Goal: Register for event/course

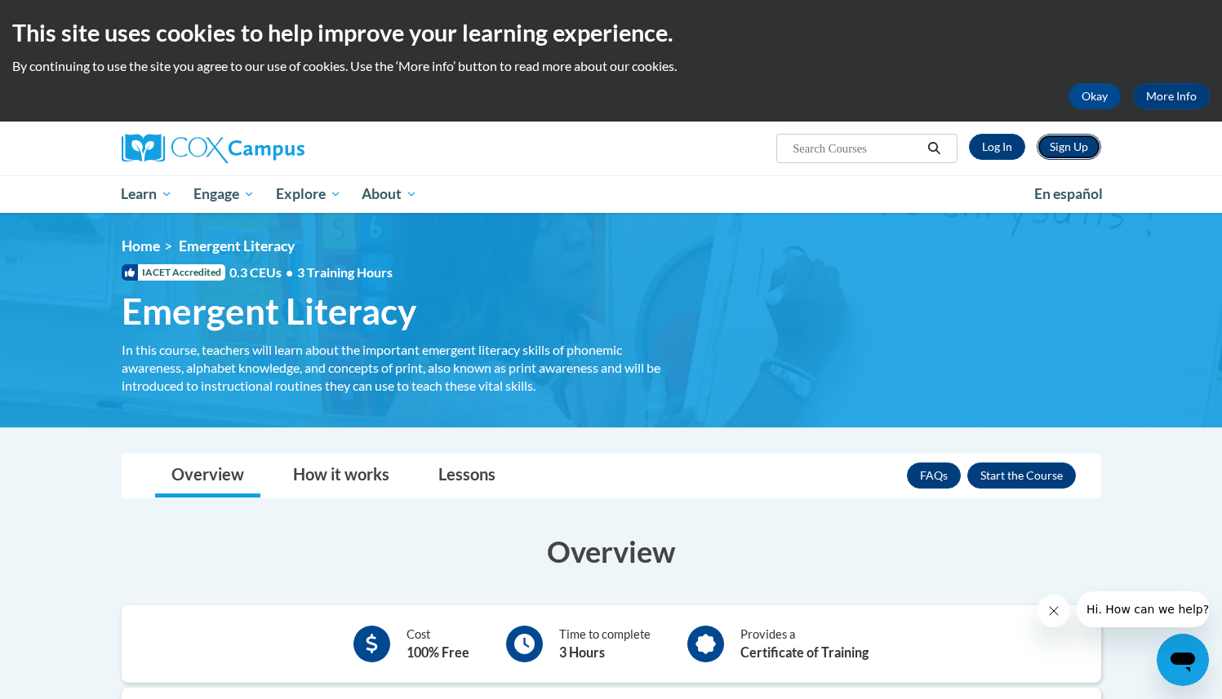
click at [1072, 140] on link "Sign Up" at bounding box center [1069, 147] width 64 height 26
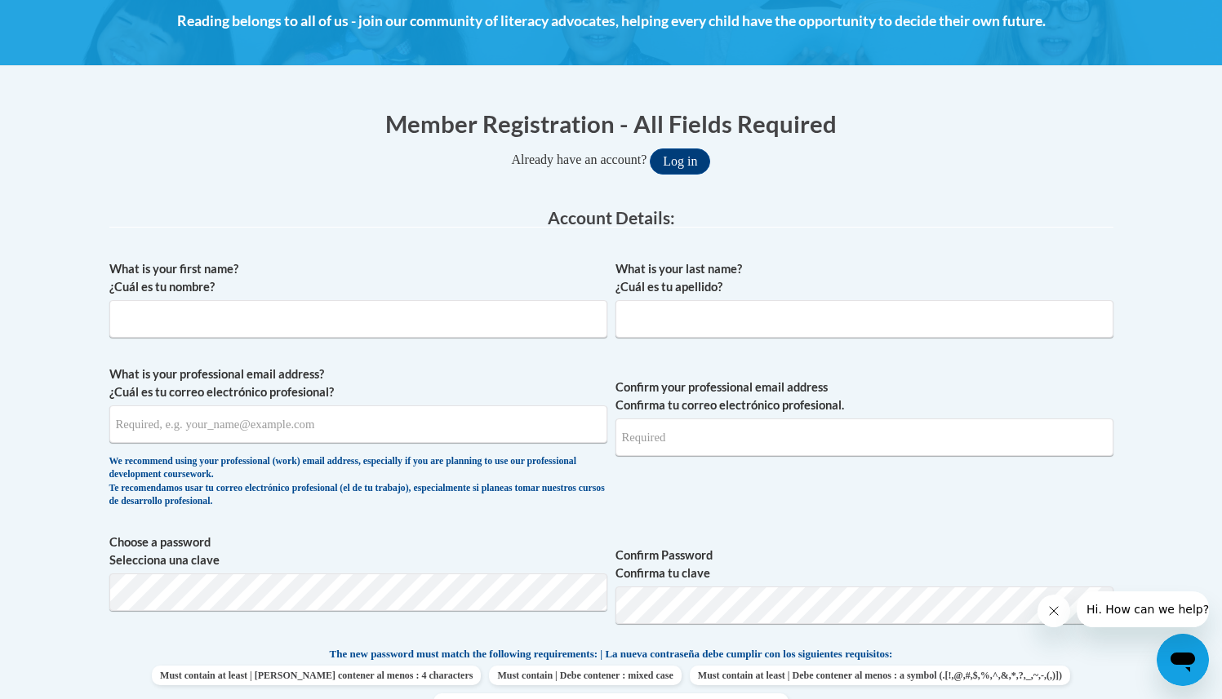
scroll to position [248, 0]
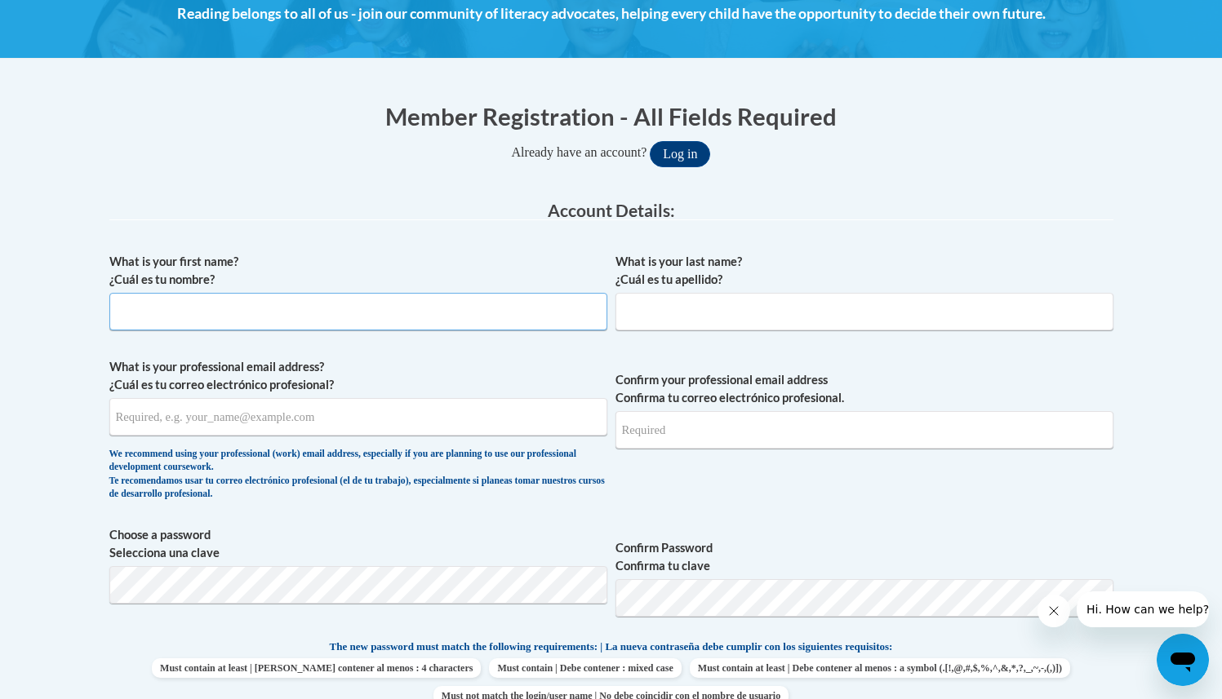
click at [345, 309] on input "What is your first name? ¿Cuál es tu nombre?" at bounding box center [358, 312] width 498 height 38
type input "Jaden"
type input "James"
type input "jjames@nextgenerationfocus.org"
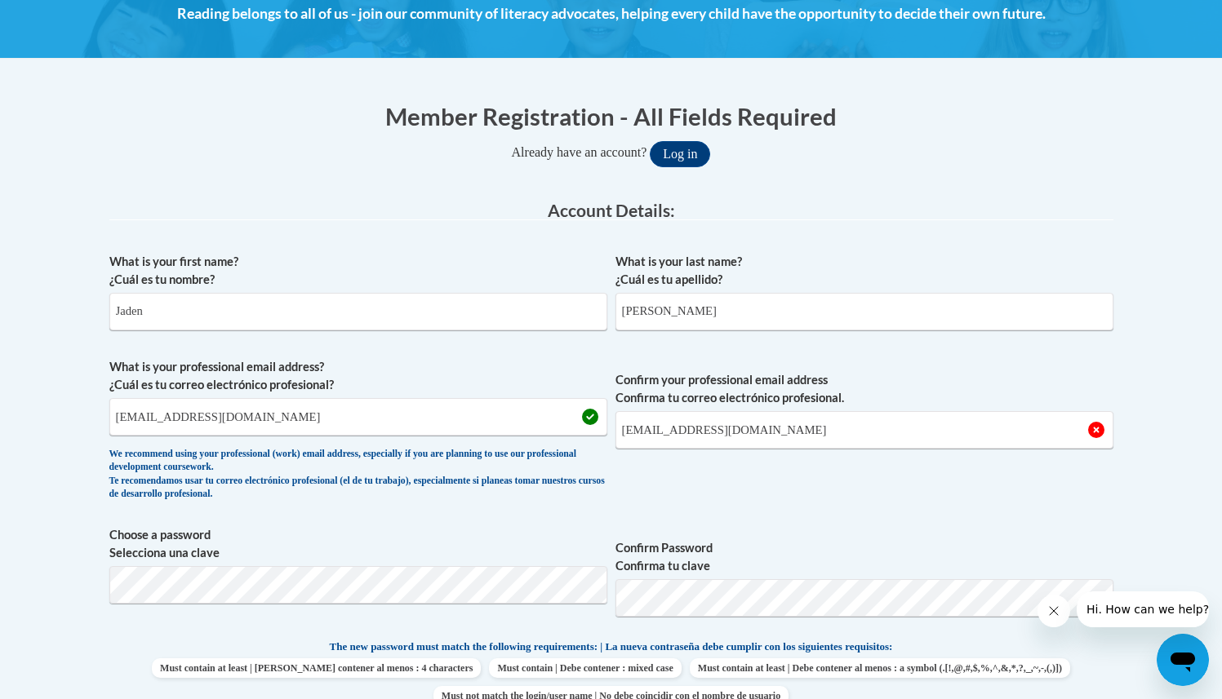
click at [479, 502] on span "What is your professional email address? ¿Cuál es tu correo electrónico profesi…" at bounding box center [358, 433] width 498 height 151
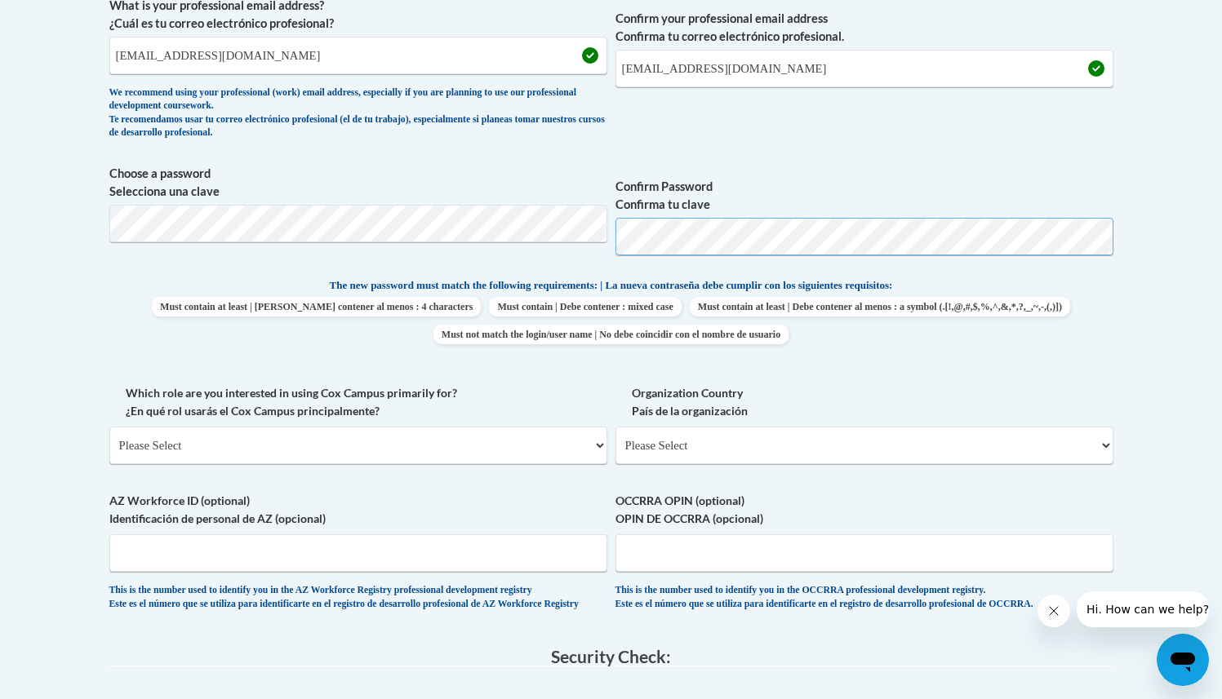
scroll to position [655, 0]
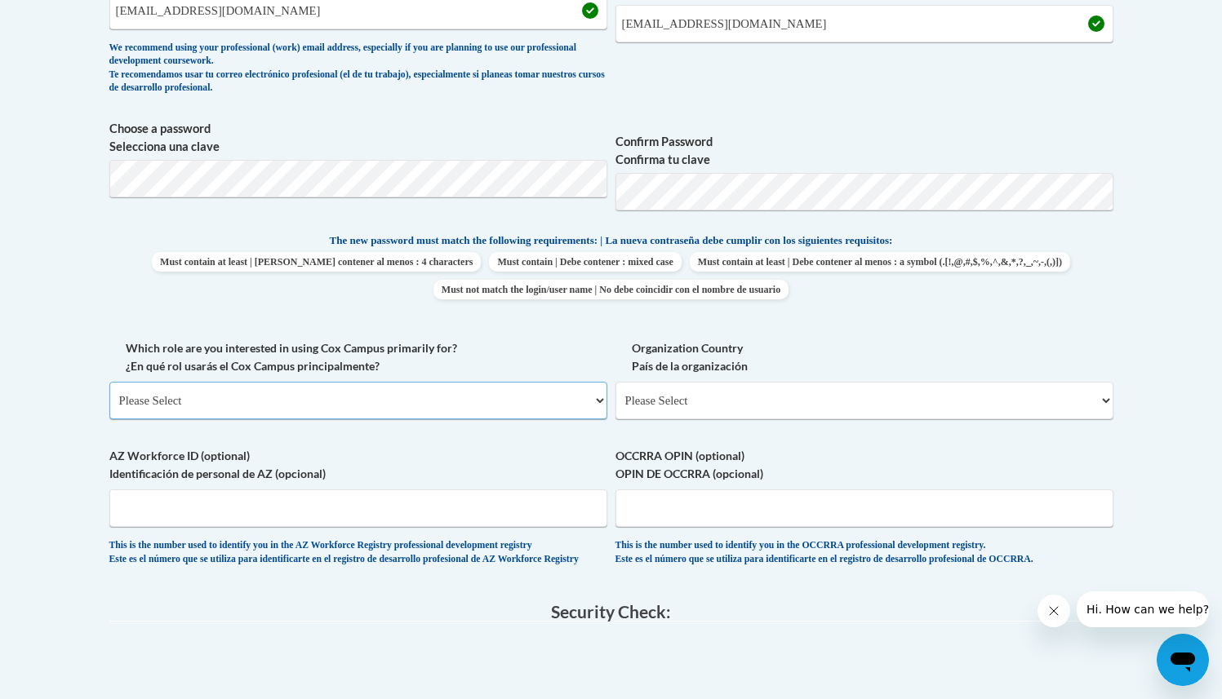
click at [395, 400] on select "Please Select College/University | Colegio/Universidad Community/Nonprofit Part…" at bounding box center [358, 401] width 498 height 38
select select "49058d88-fc43-4af8-93ac-fa8ced758464"
click at [109, 382] on select "Please Select College/University | Colegio/Universidad Community/Nonprofit Part…" at bounding box center [358, 401] width 498 height 38
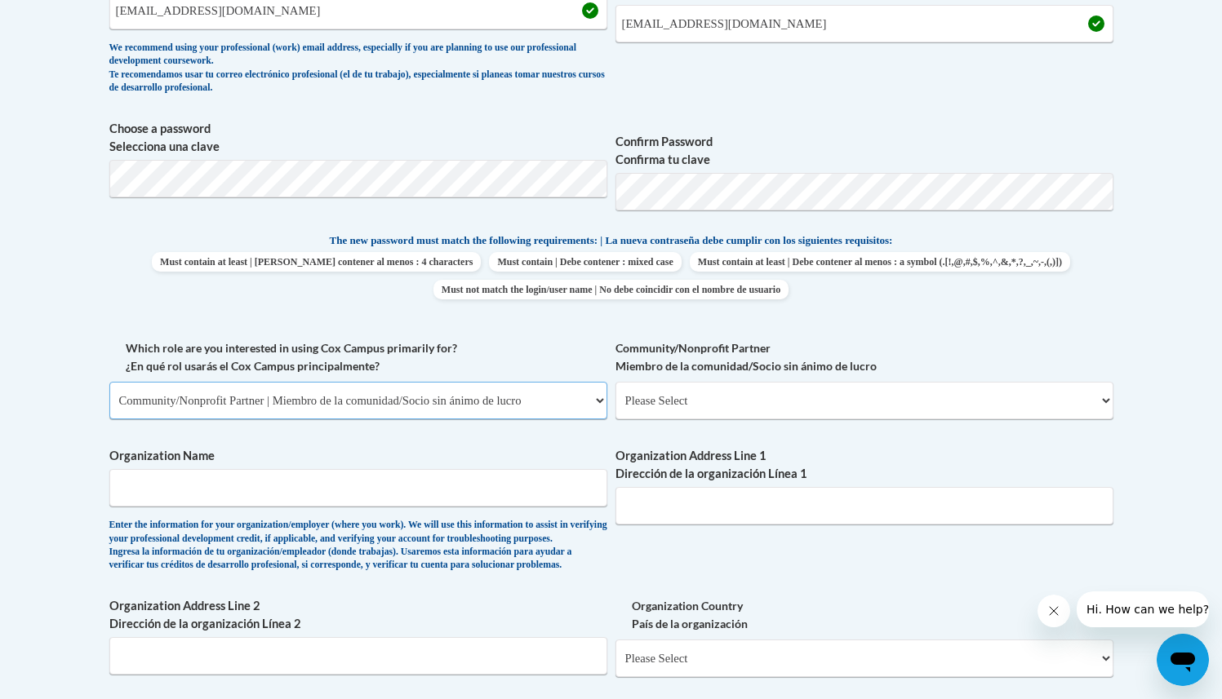
click at [521, 391] on select "Please Select College/University | Colegio/Universidad Community/Nonprofit Part…" at bounding box center [358, 401] width 498 height 38
click at [706, 401] on select "Please Select Advocate | Defensor(a) Business/Private Company | Negocio o empre…" at bounding box center [864, 401] width 498 height 38
select select "d0068fd4-34ff-45e9-99e1-70a0b5fa68d7"
click at [615, 382] on select "Please Select Advocate | Defensor(a) Business/Private Company | Negocio o empre…" at bounding box center [864, 401] width 498 height 38
click at [440, 488] on input "Organization Name" at bounding box center [358, 488] width 498 height 38
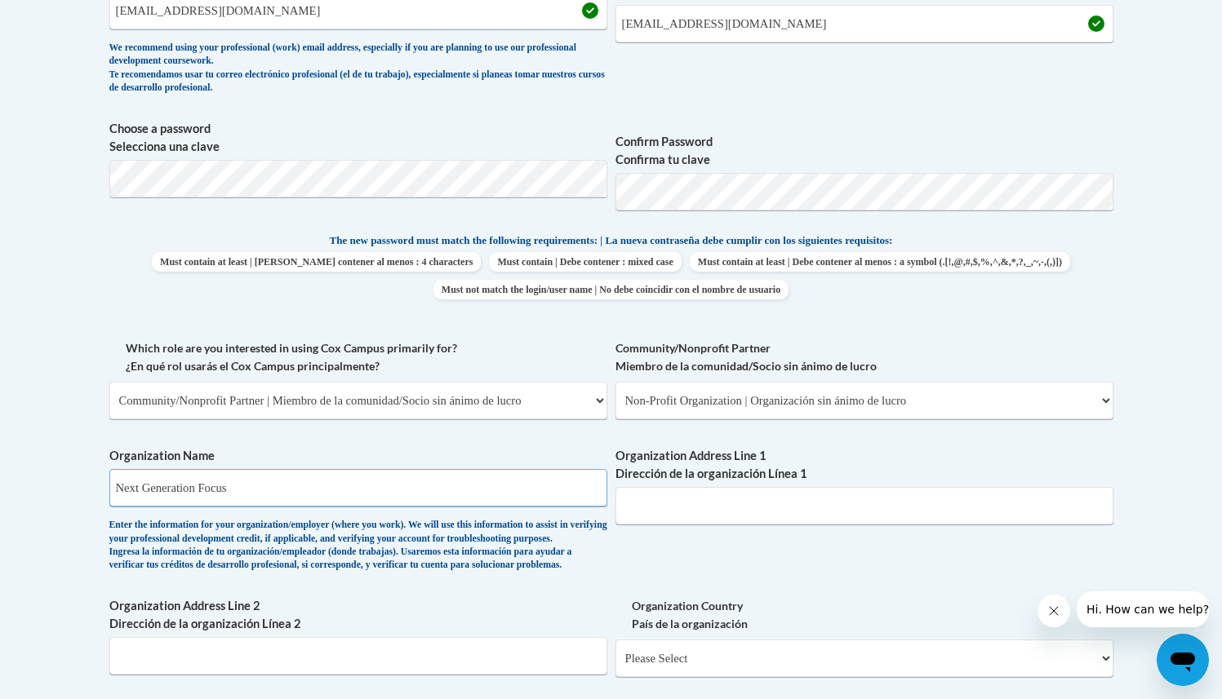
type input "Next Generation Focus"
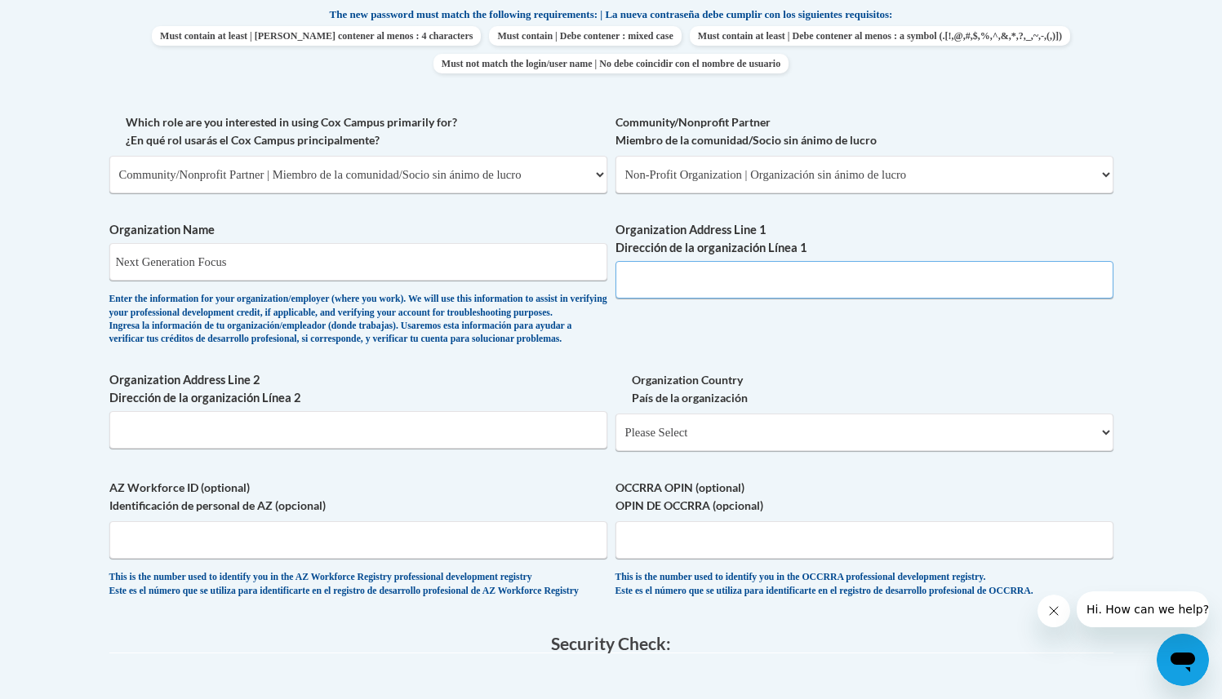
scroll to position [868, 0]
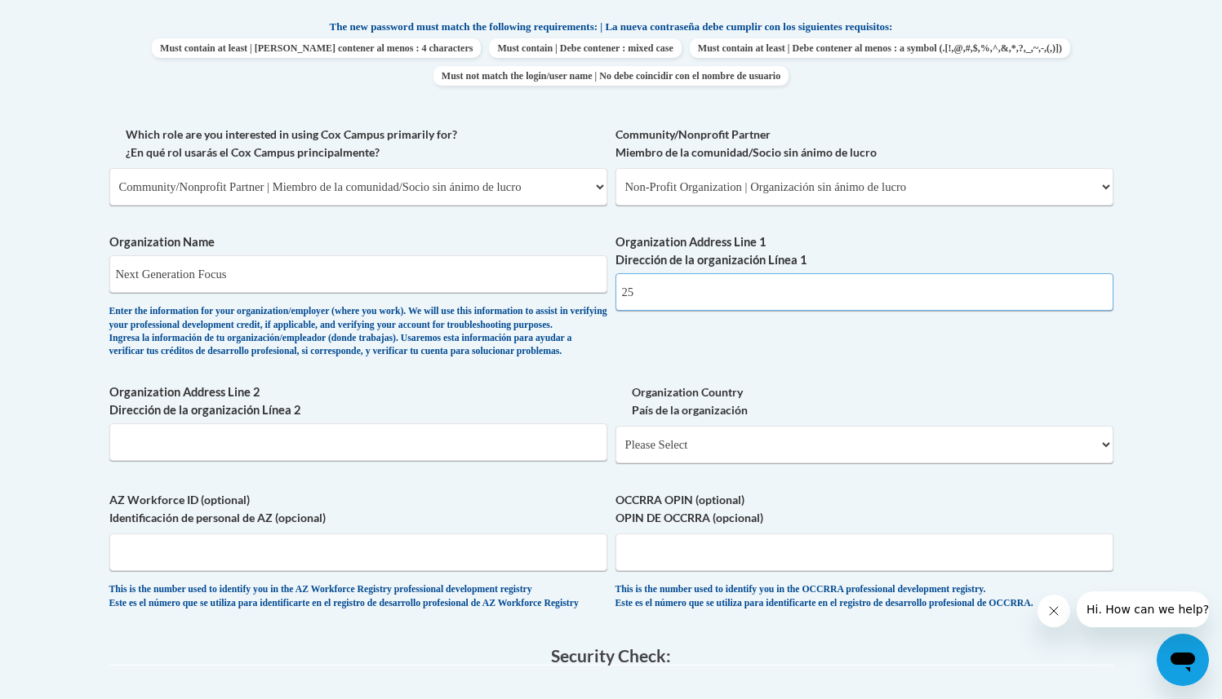
type input "2"
click at [623, 294] on input "402 Cumming 30028" at bounding box center [864, 292] width 498 height 38
click at [817, 287] on input "PO Box 402 Cumming 30028" at bounding box center [864, 292] width 498 height 38
click at [289, 461] on input "Organization Address Line 2 Dirección de la organización Línea 2" at bounding box center [358, 443] width 498 height 38
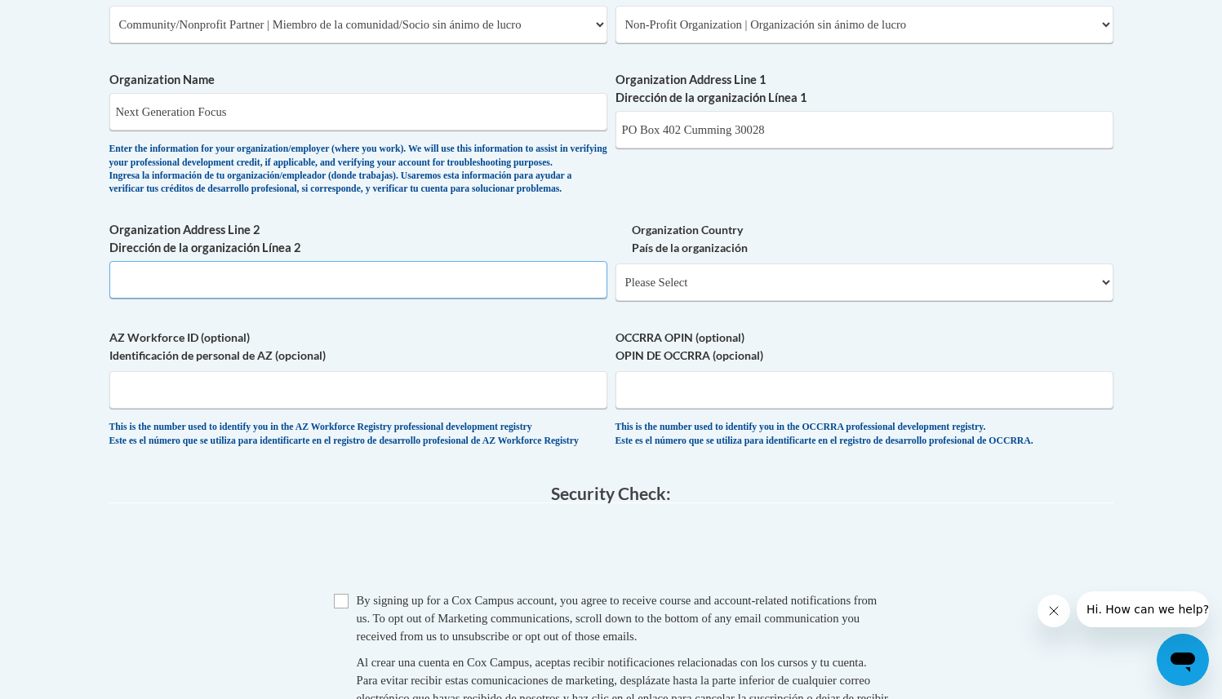
scroll to position [1029, 0]
click at [628, 136] on input "PO Box 402 Cumming 30028" at bounding box center [864, 132] width 498 height 38
drag, startPoint x: 778, startPoint y: 127, endPoint x: 690, endPoint y: 130, distance: 88.2
click at [690, 130] on input "P.O Box 402 Cumming 30028" at bounding box center [864, 132] width 498 height 38
type input "P.O Box 402"
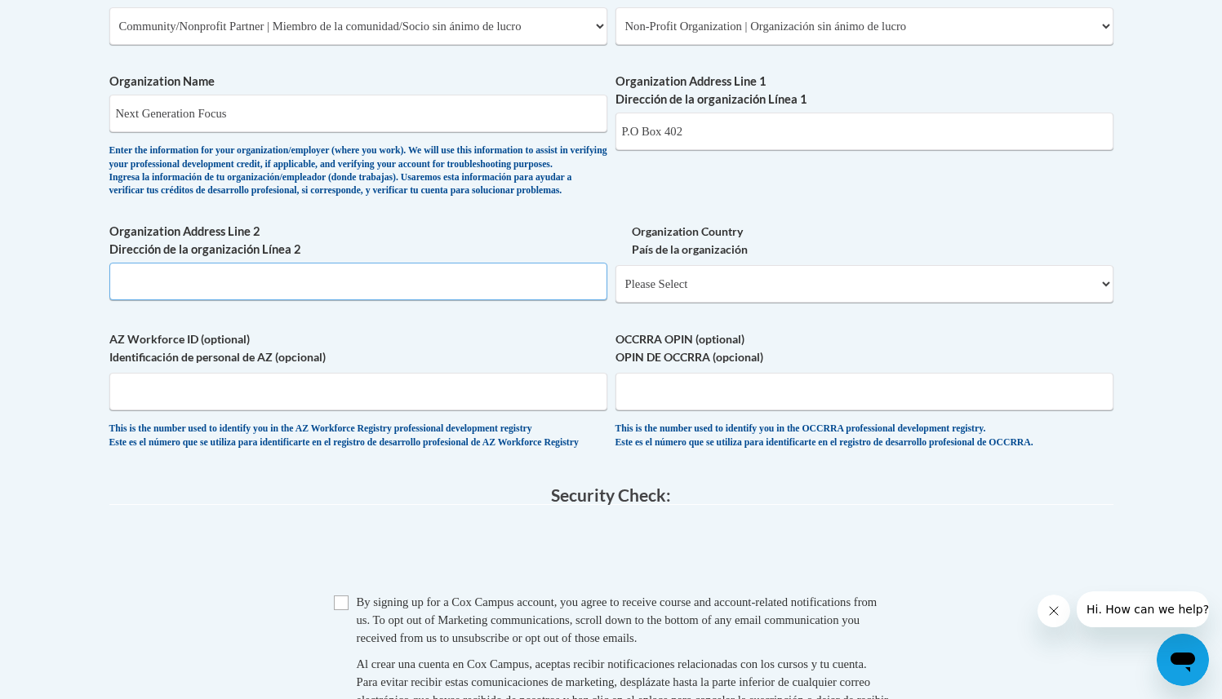
click at [359, 300] on input "Organization Address Line 2 Dirección de la organización Línea 2" at bounding box center [358, 282] width 498 height 38
click at [167, 300] on input "Cumming 30028" at bounding box center [358, 282] width 498 height 38
type input "Cumming, GA 30028"
click at [755, 303] on select "Please Select United States | Estados Unidos Outside of the United States | Fue…" at bounding box center [864, 284] width 498 height 38
select select "ad49bcad-a171-4b2e-b99c-48b446064914"
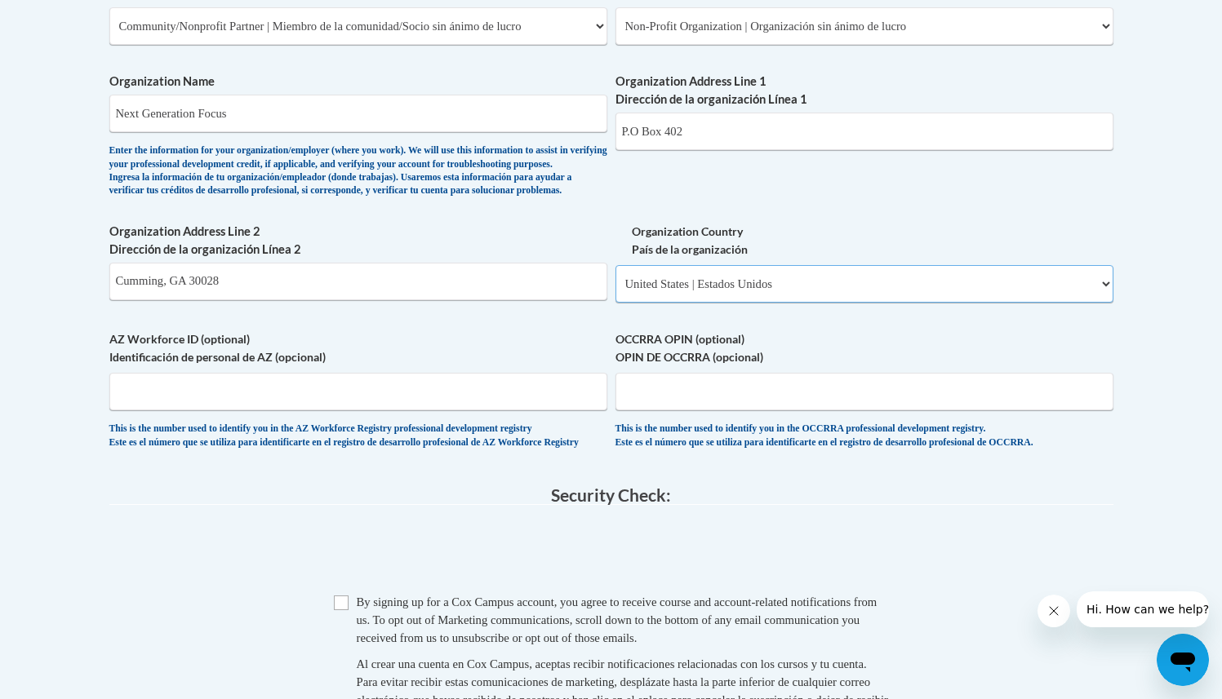
click at [615, 291] on select "Please Select United States | Estados Unidos Outside of the United States | Fue…" at bounding box center [864, 284] width 498 height 38
select select
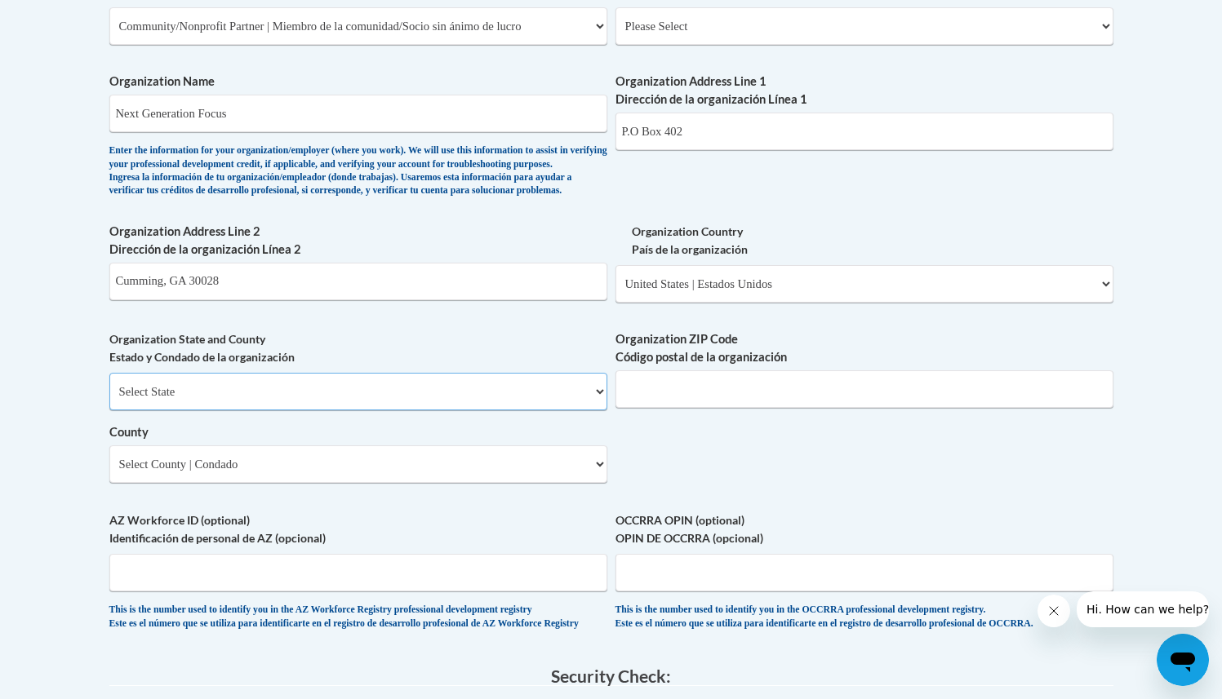
click at [323, 411] on select "Select State Alabama Alaska Arizona Arkansas California Colorado Connecticut De…" at bounding box center [358, 392] width 498 height 38
select select "[US_STATE]"
click at [109, 400] on select "Select State Alabama Alaska Arizona Arkansas California Colorado Connecticut De…" at bounding box center [358, 392] width 498 height 38
click at [663, 408] on input "Organization ZIP Code Código postal de la organización" at bounding box center [864, 390] width 498 height 38
type input "30028"
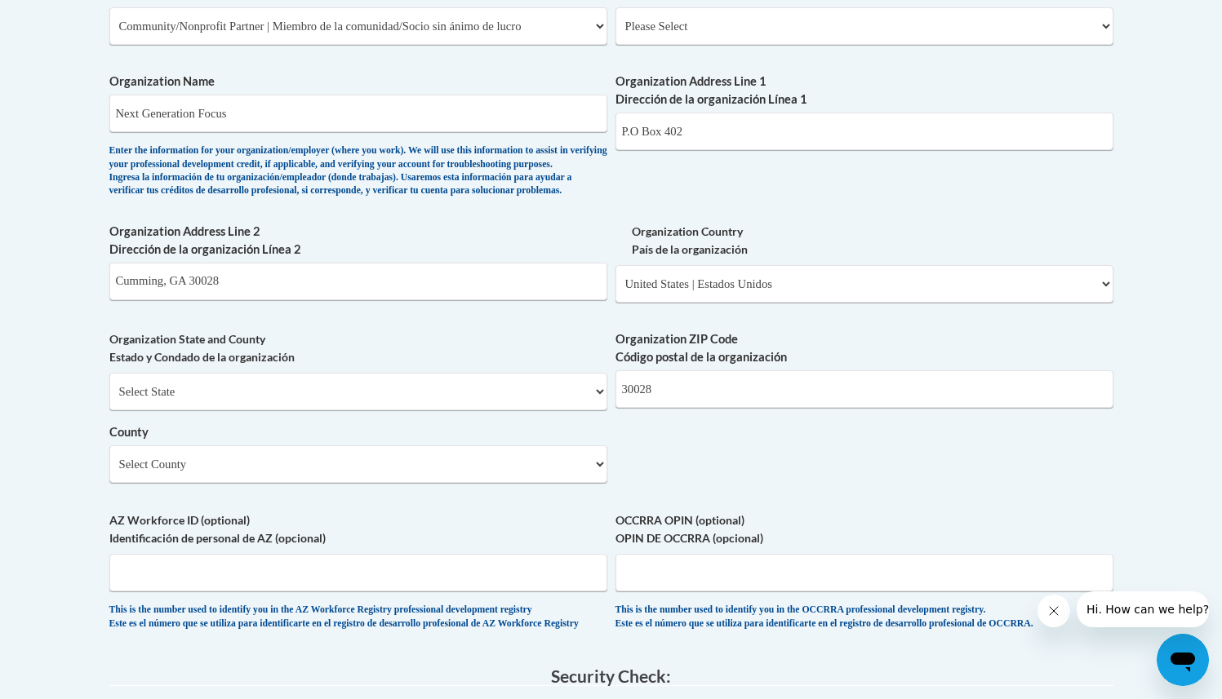
click at [47, 517] on body "This site uses cookies to help improve your learning experience. By continuing …" at bounding box center [611, 178] width 1222 height 2415
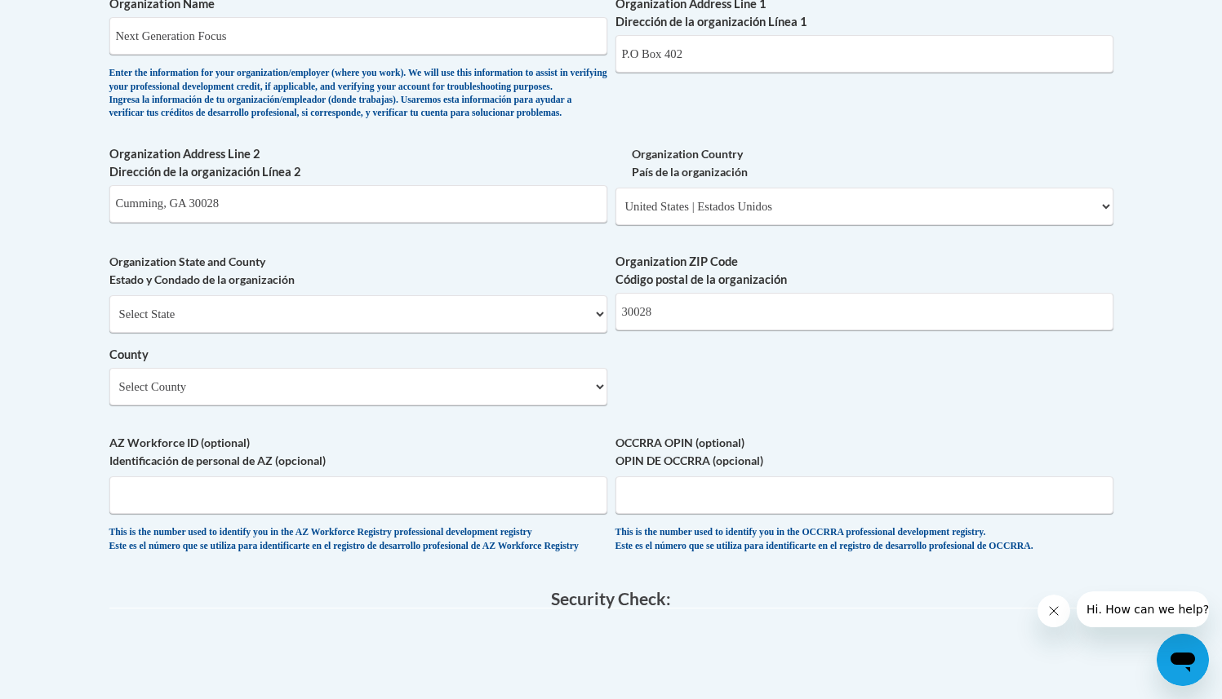
scroll to position [1132, 0]
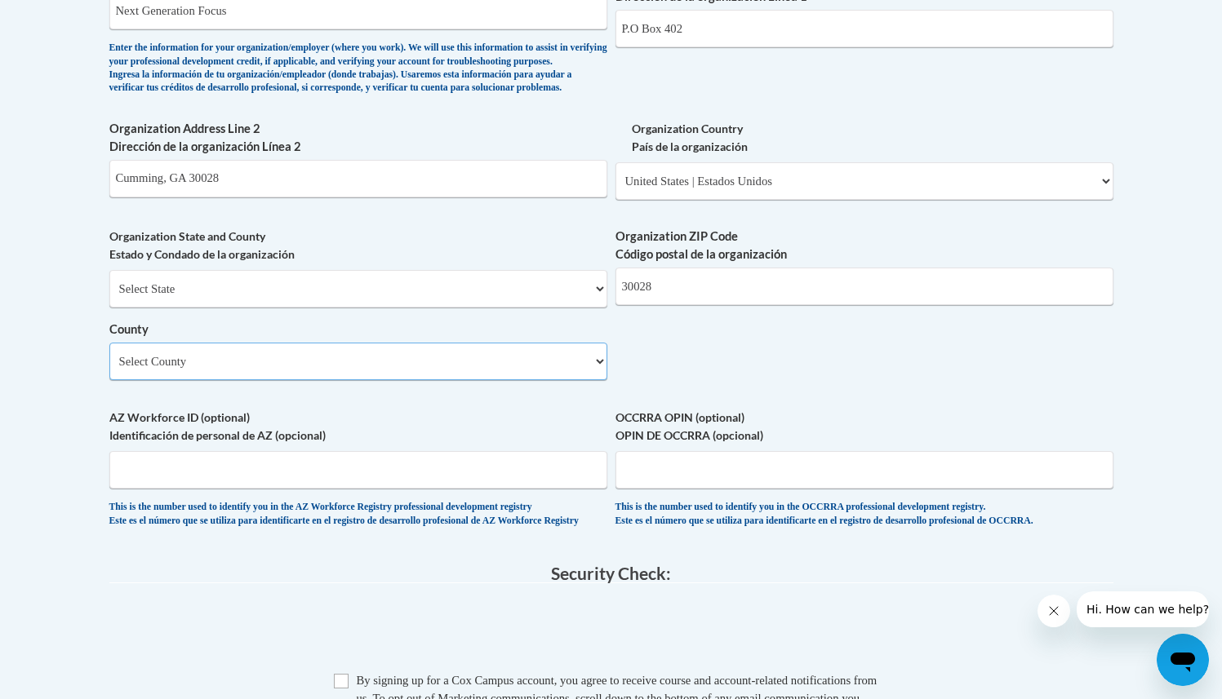
click at [189, 371] on select "Select County Appling Atkinson Bacon Baker Baldwin Banks Barrow Bartow Ben Hill…" at bounding box center [358, 362] width 498 height 38
click at [109, 370] on select "Select County Appling Atkinson Bacon Baker Baldwin Banks Barrow Bartow Ben Hill…" at bounding box center [358, 362] width 498 height 38
click at [220, 380] on select "Select County Appling Atkinson Bacon Baker Baldwin Banks Barrow Bartow Ben Hill…" at bounding box center [358, 362] width 498 height 38
select select "Forsyth"
click at [109, 370] on select "Select County Appling Atkinson Bacon Baker Baldwin Banks Barrow Bartow Ben Hill…" at bounding box center [358, 362] width 498 height 38
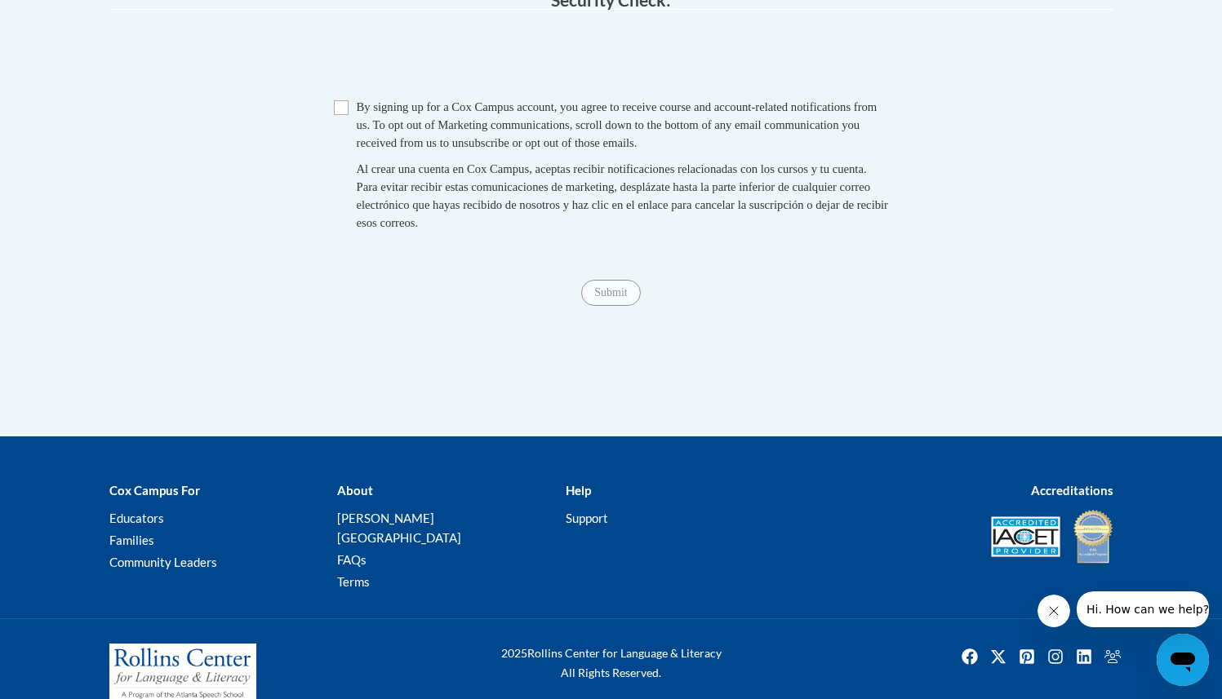
scroll to position [1705, 0]
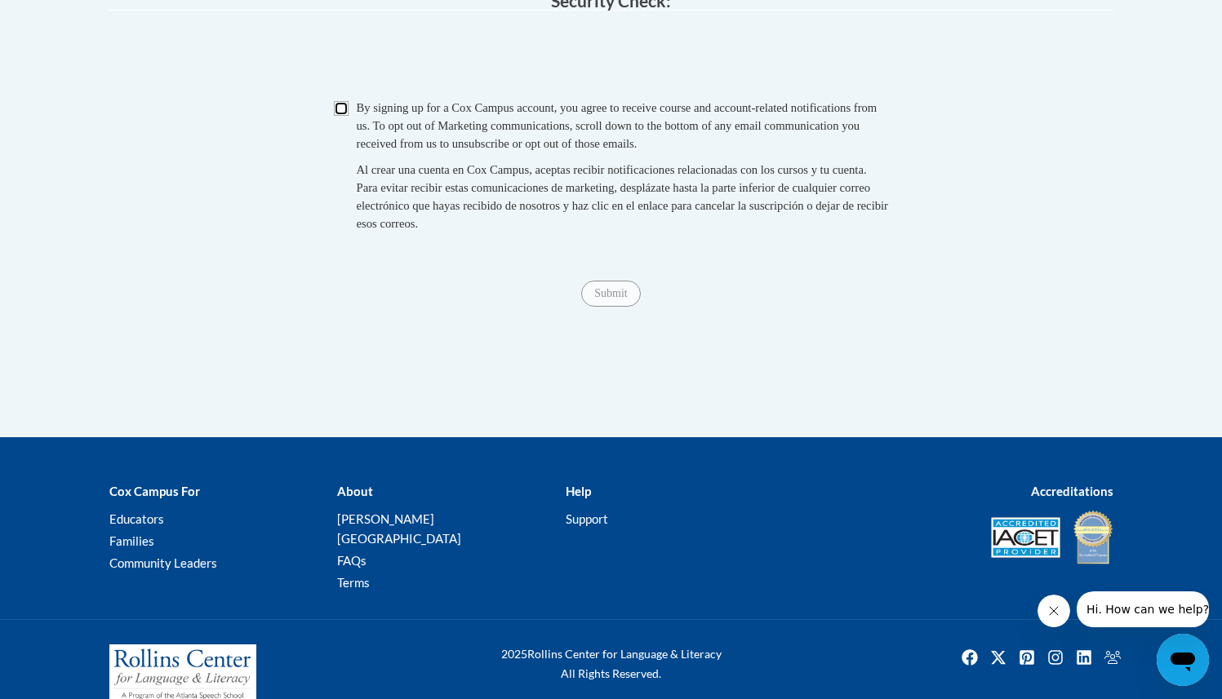
click at [344, 116] on input "Checkbox" at bounding box center [341, 108] width 15 height 15
checkbox input "true"
click at [610, 307] on input "Submit" at bounding box center [610, 294] width 59 height 26
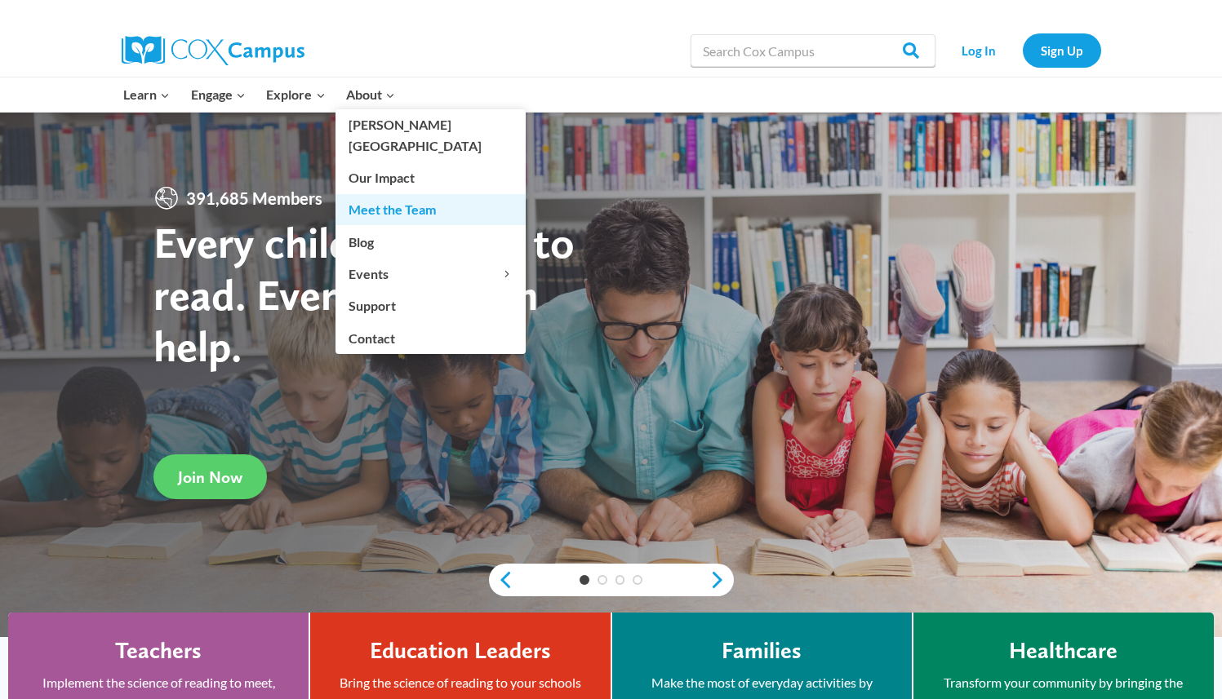
click at [365, 194] on link "Meet the Team" at bounding box center [430, 209] width 190 height 31
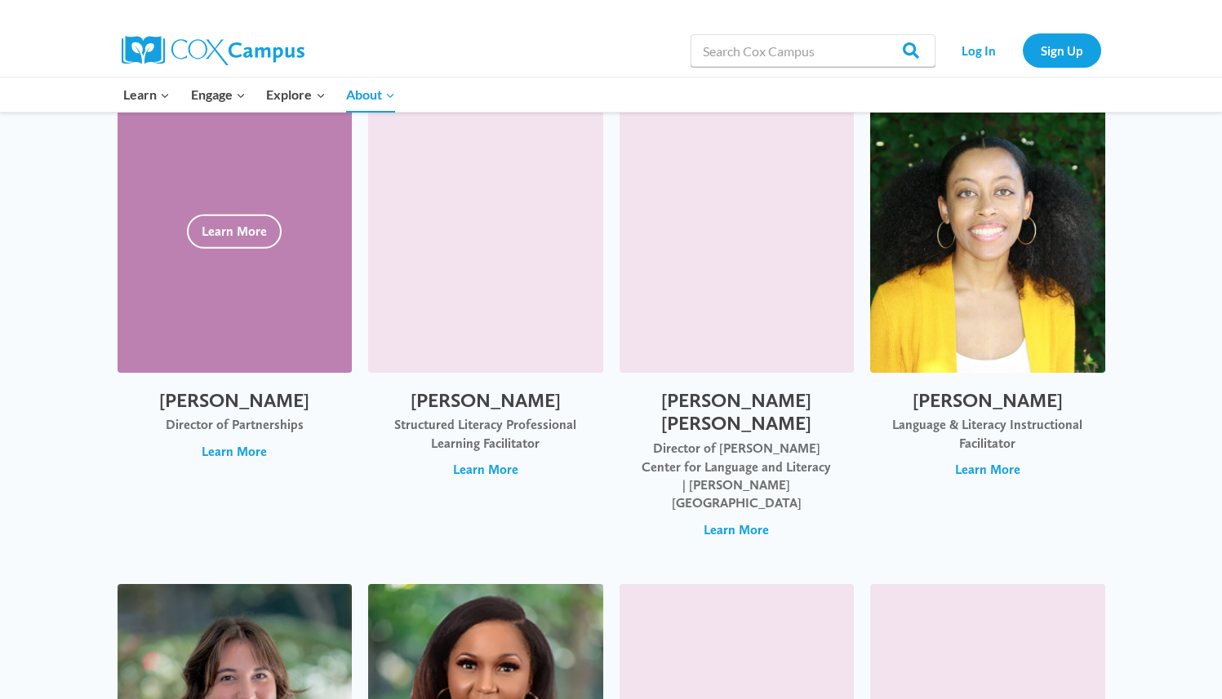
scroll to position [3061, 0]
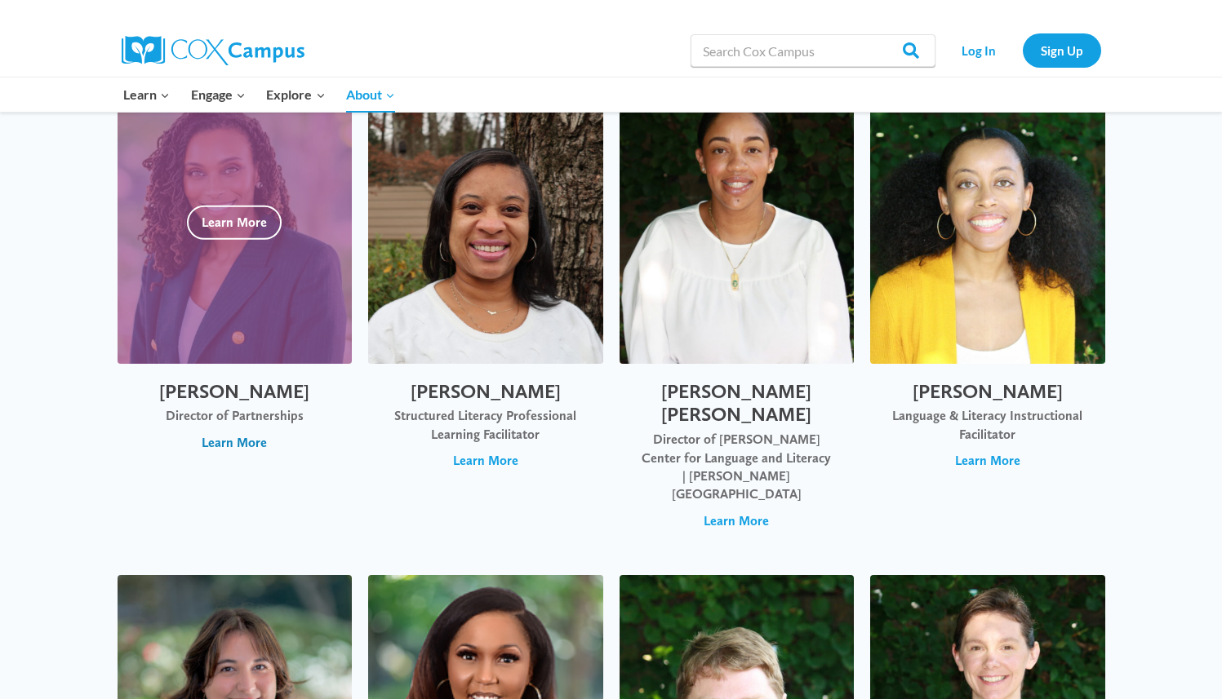
click at [231, 434] on span "Learn More" at bounding box center [234, 443] width 65 height 18
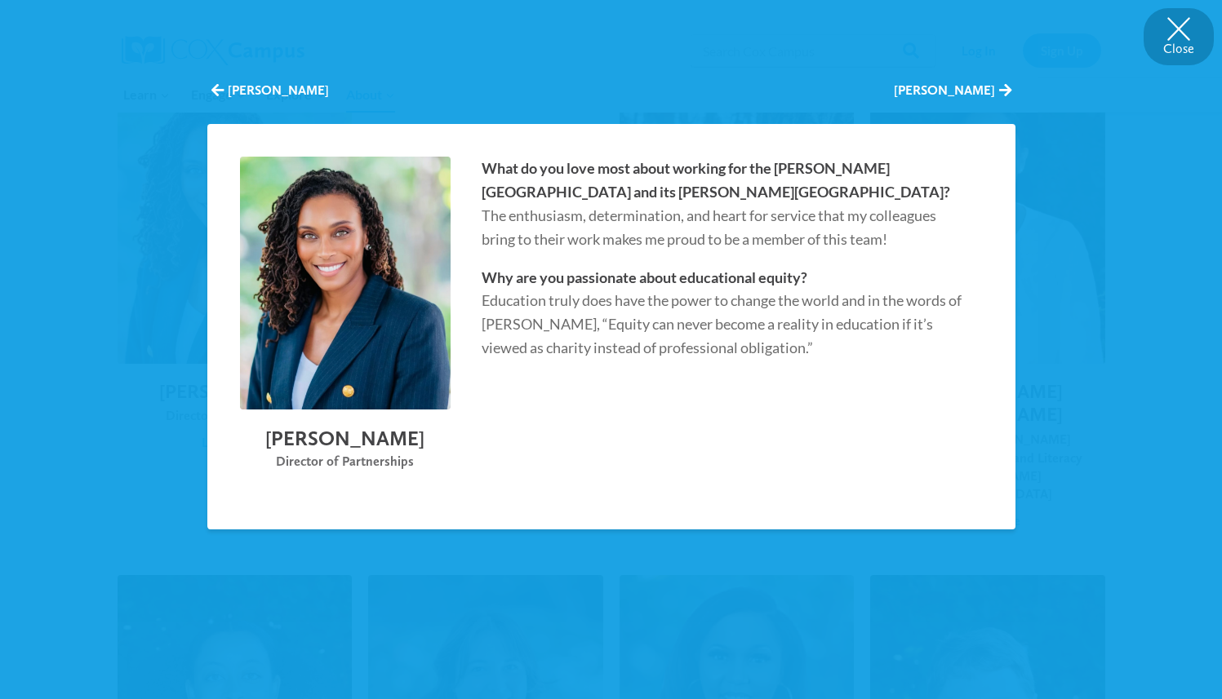
click at [1182, 38] on button "Close" at bounding box center [1179, 36] width 70 height 57
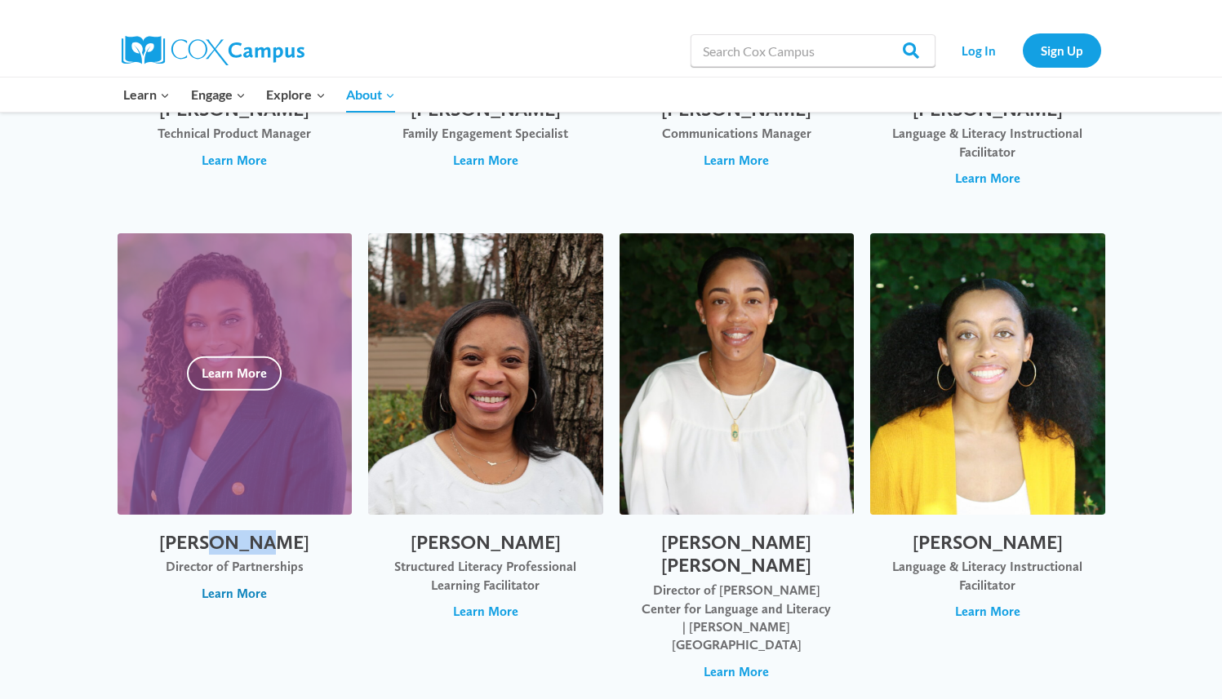
scroll to position [2905, 0]
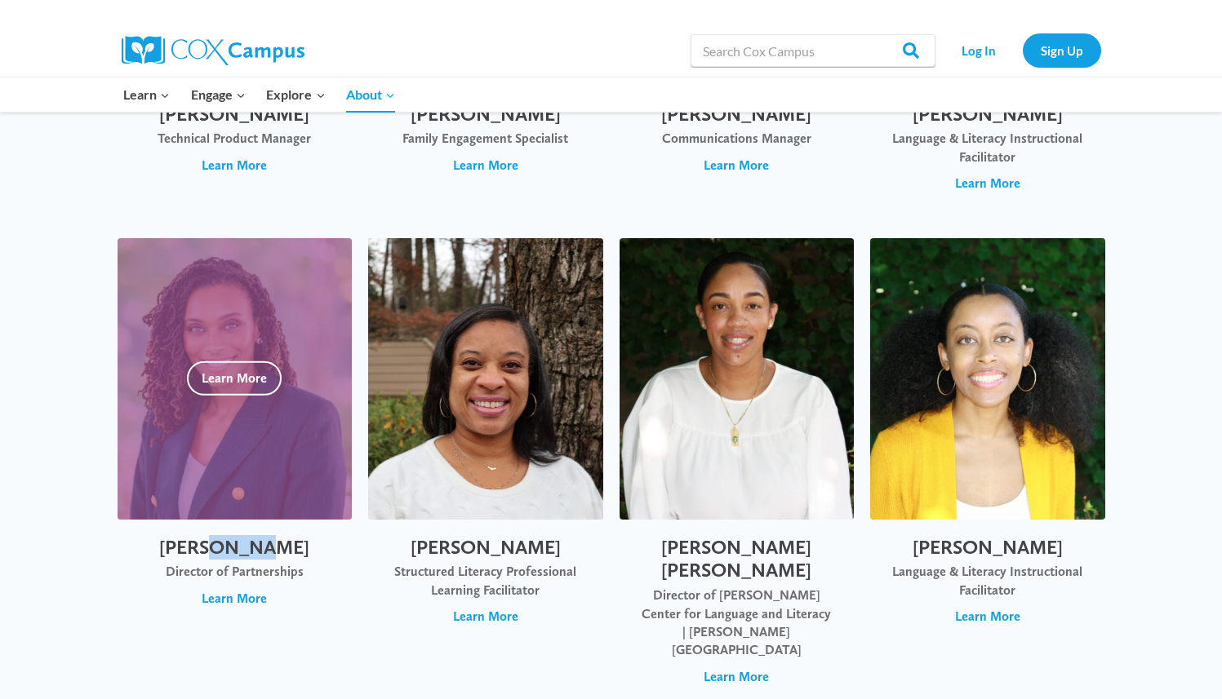
click at [226, 366] on div at bounding box center [235, 379] width 235 height 282
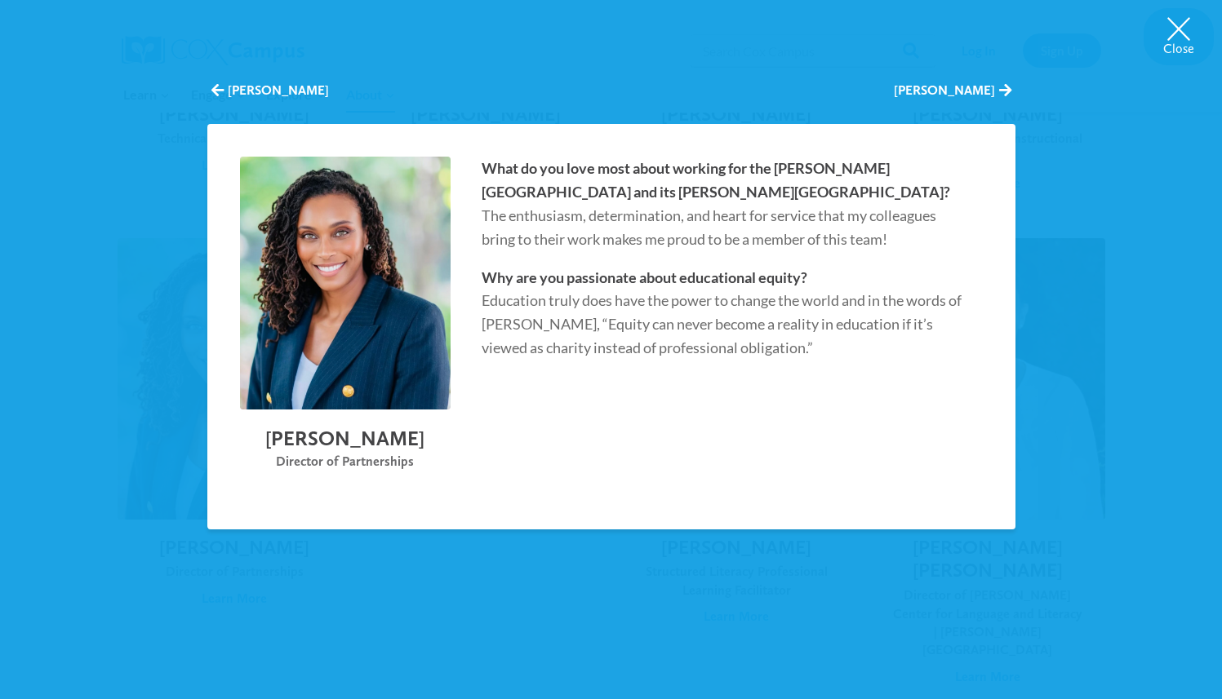
click at [642, 329] on p "Why are you passionate about educational equity? Education truly does have the …" at bounding box center [725, 313] width 486 height 94
click at [1184, 20] on button "Close" at bounding box center [1179, 36] width 70 height 57
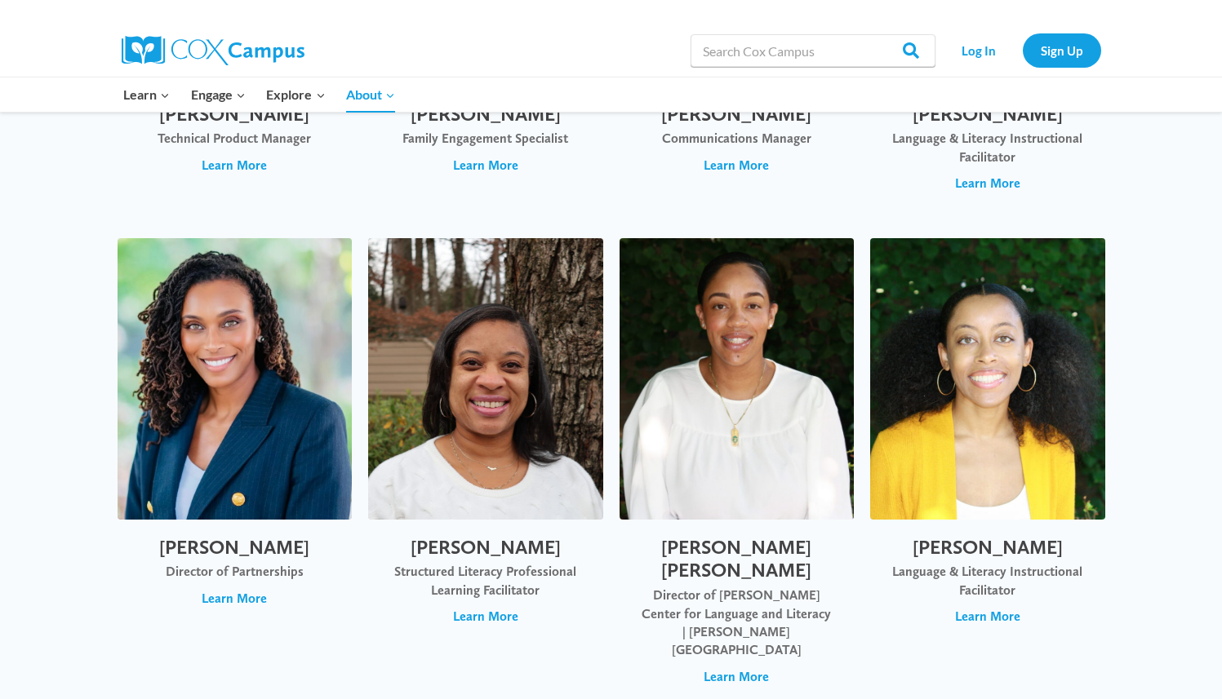
click at [1181, 367] on div "Alvanetta Alexander Talk With Me Baby Integration Coordinator Learn More Close …" at bounding box center [611, 470] width 1222 height 5777
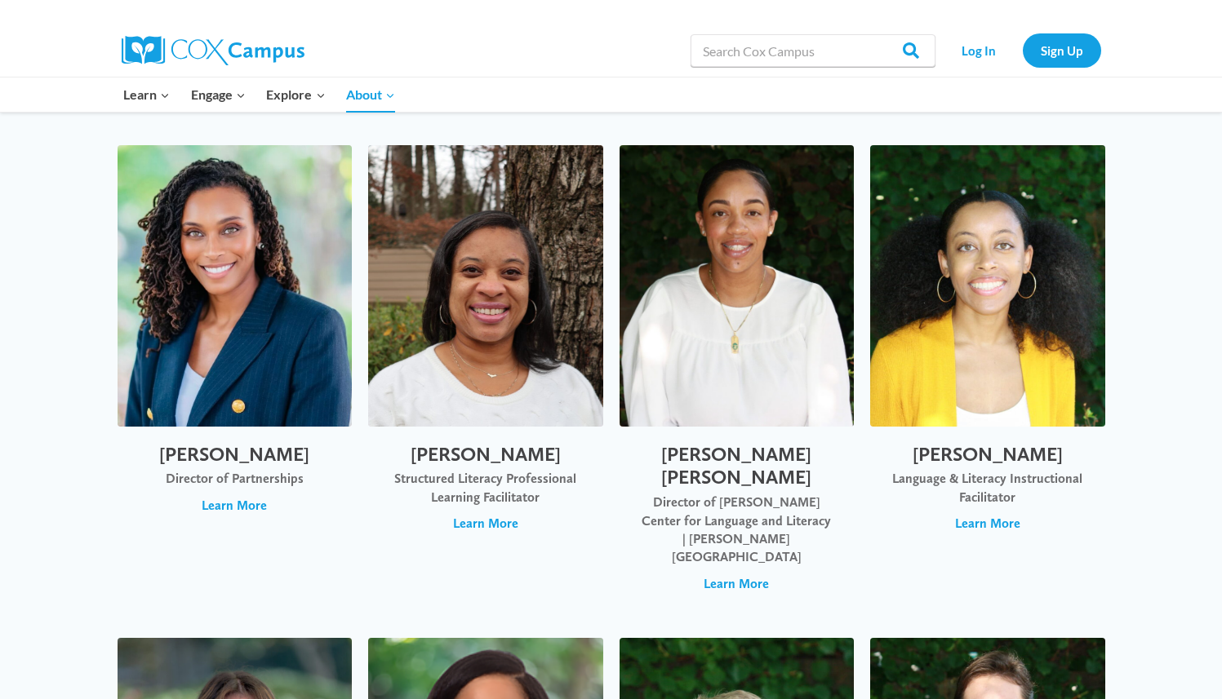
scroll to position [2994, 0]
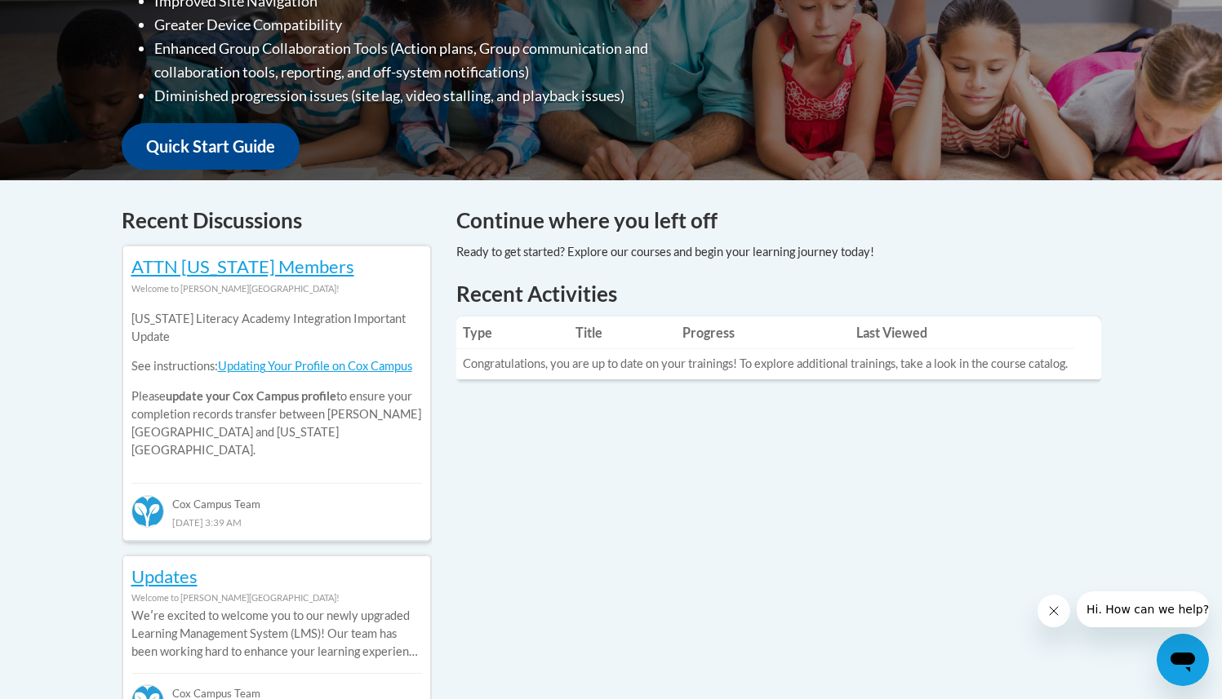
scroll to position [500, 0]
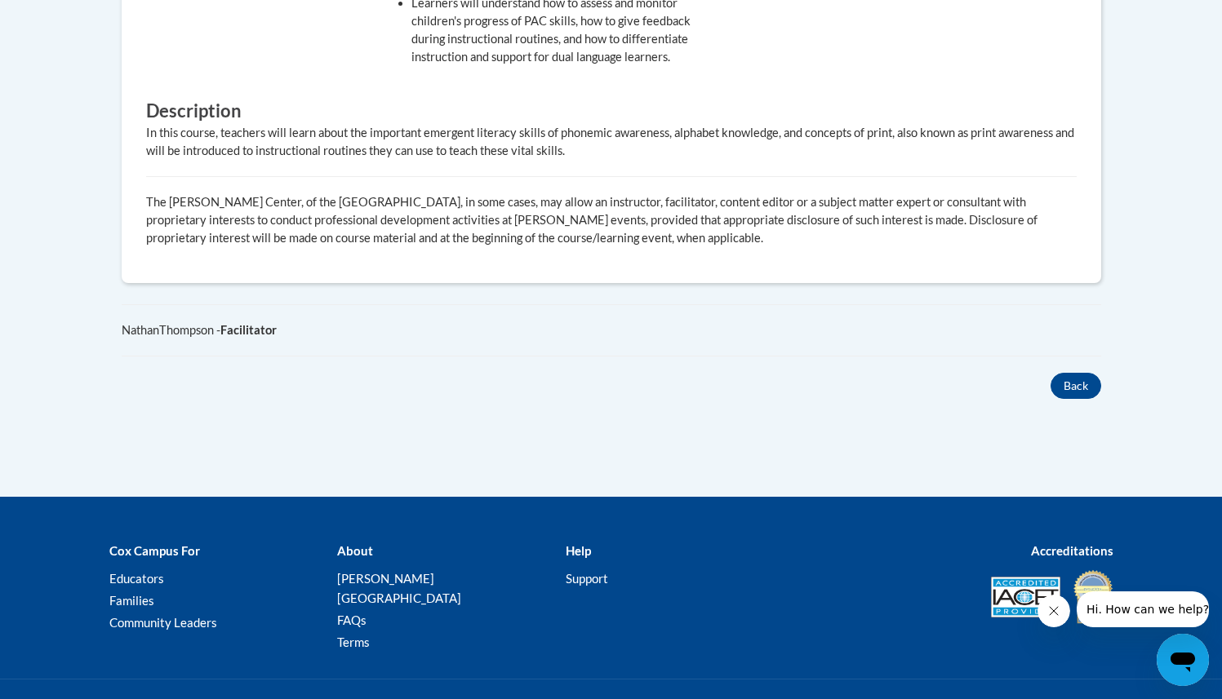
scroll to position [939, 0]
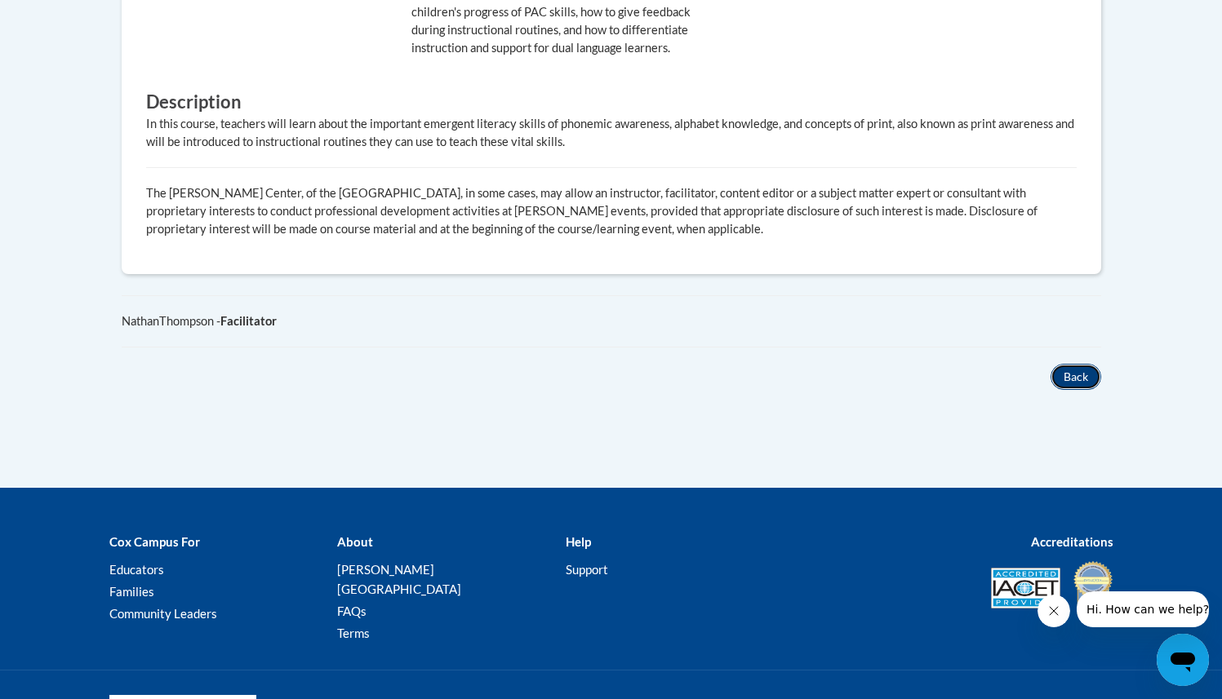
click at [1079, 378] on button "Back" at bounding box center [1075, 377] width 51 height 26
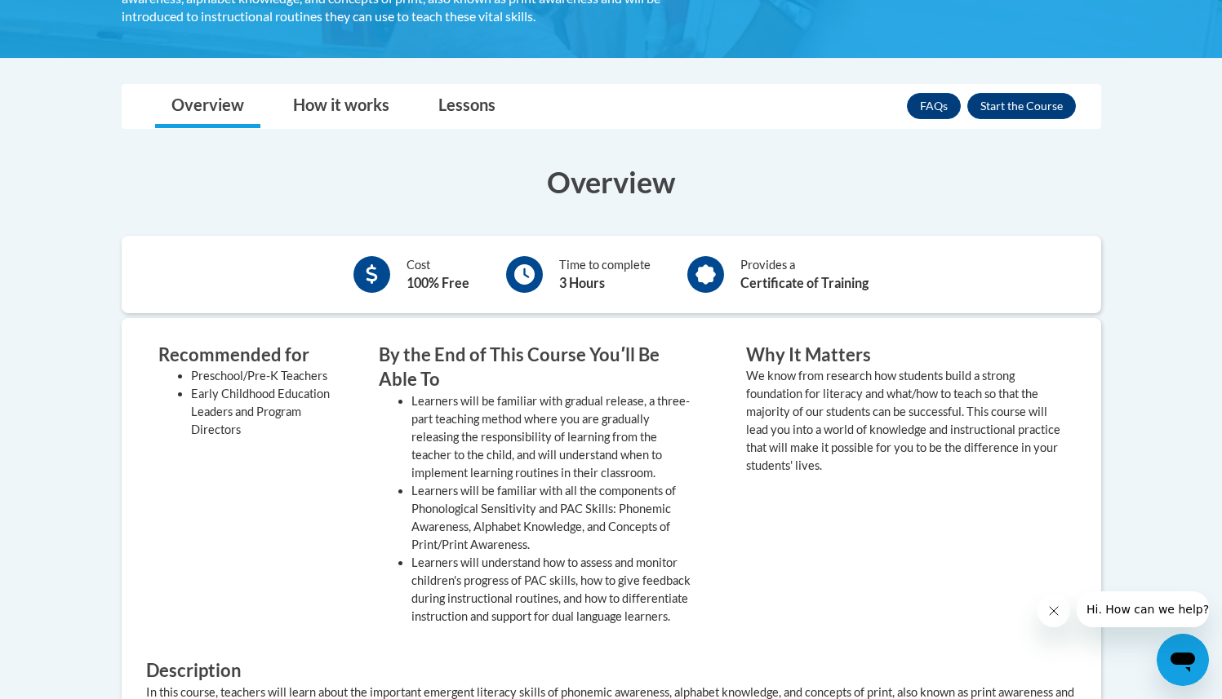
scroll to position [352, 0]
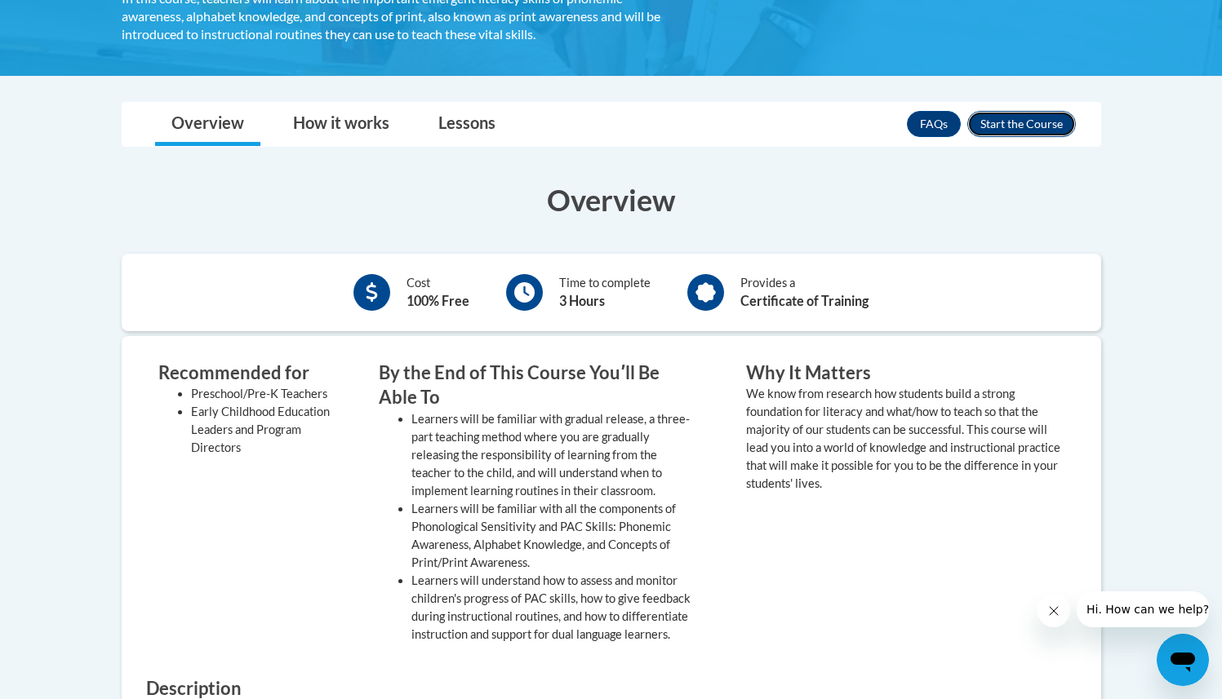
click at [1005, 120] on button "Enroll" at bounding box center [1021, 124] width 109 height 26
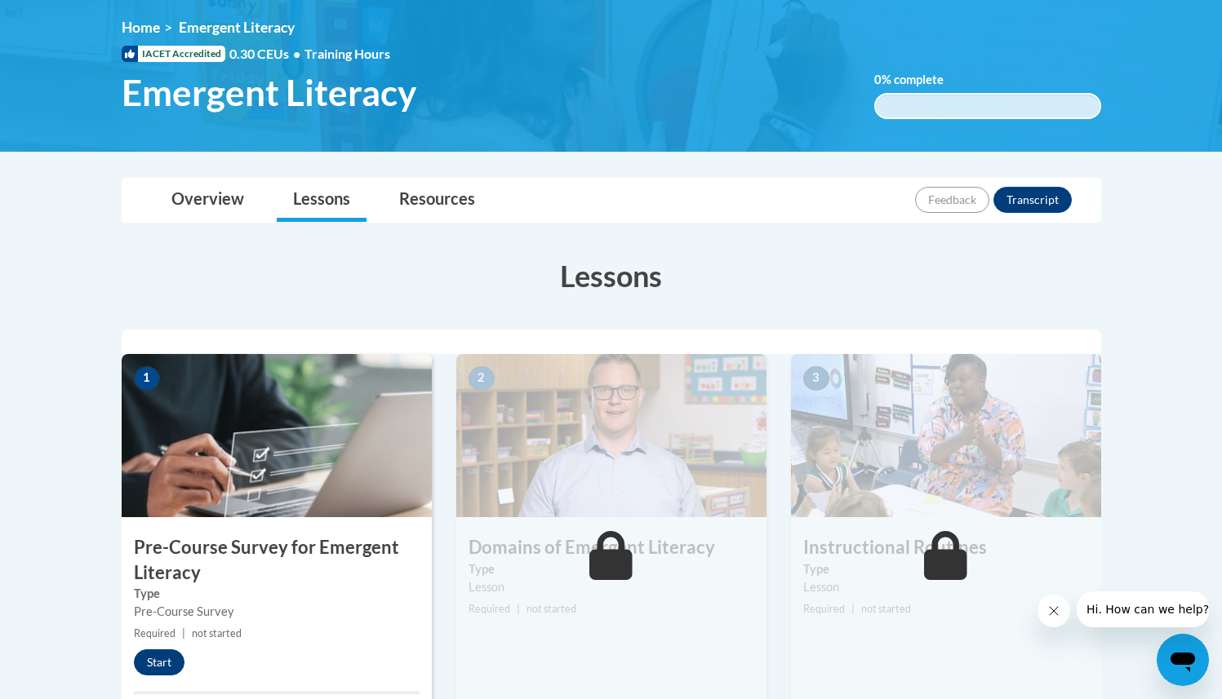
scroll to position [220, 0]
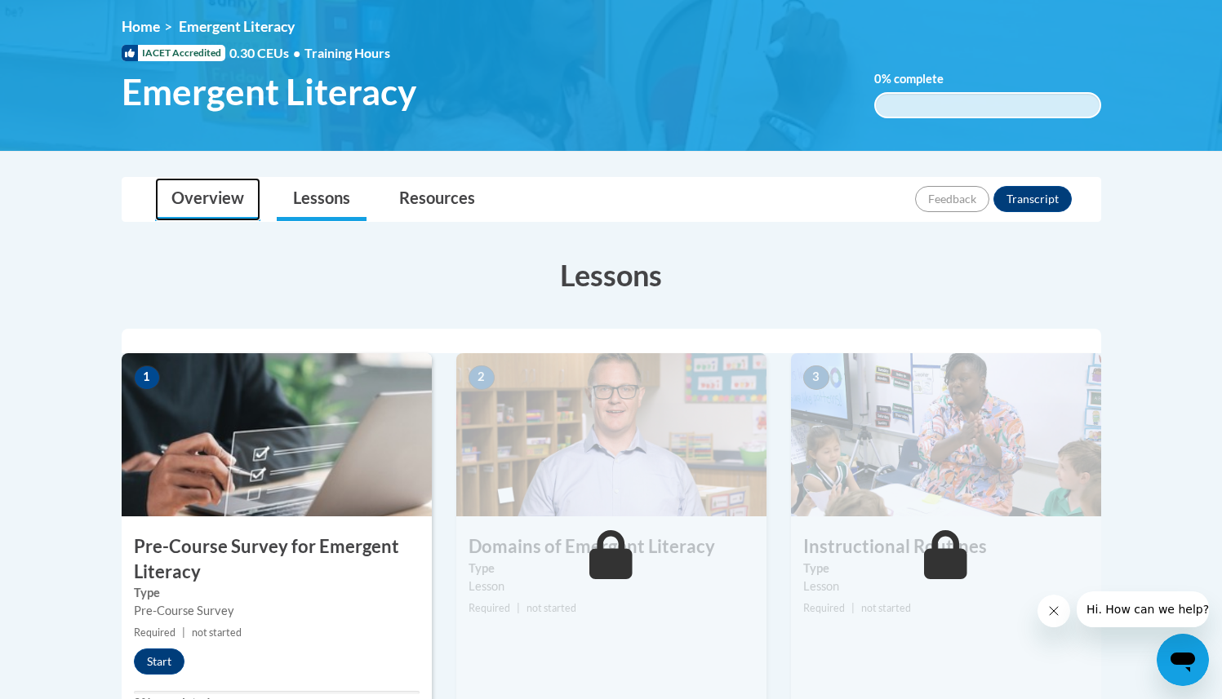
click at [208, 205] on link "Overview" at bounding box center [207, 199] width 105 height 43
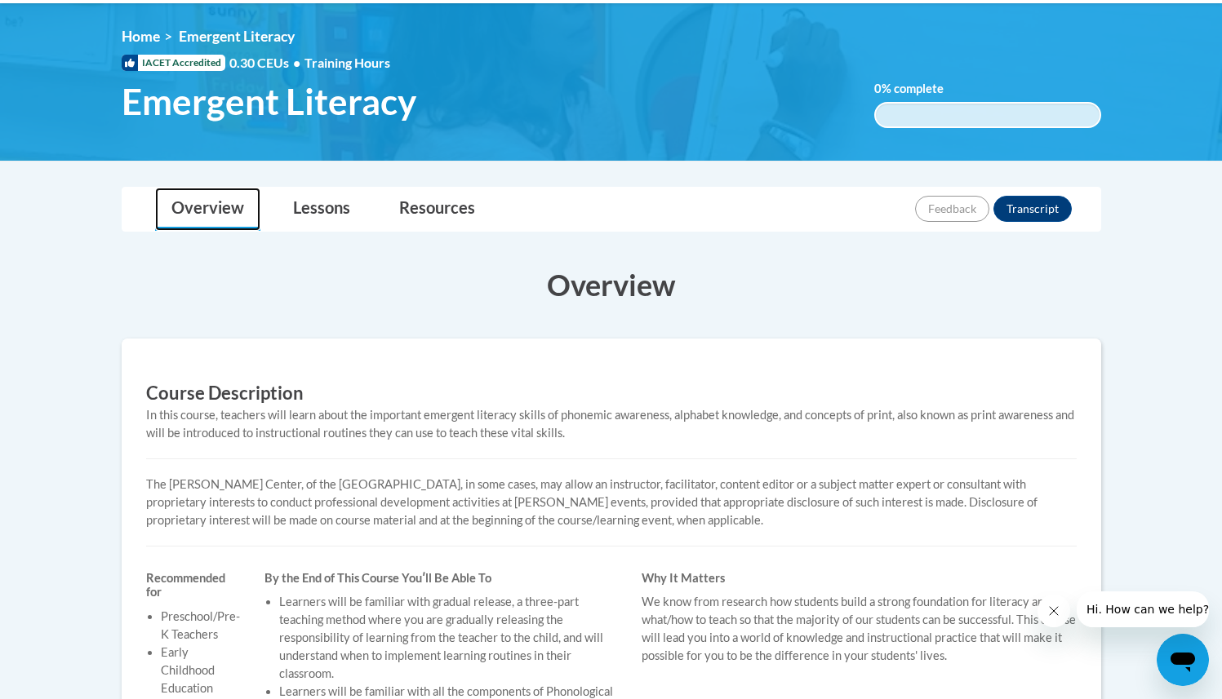
scroll to position [186, 0]
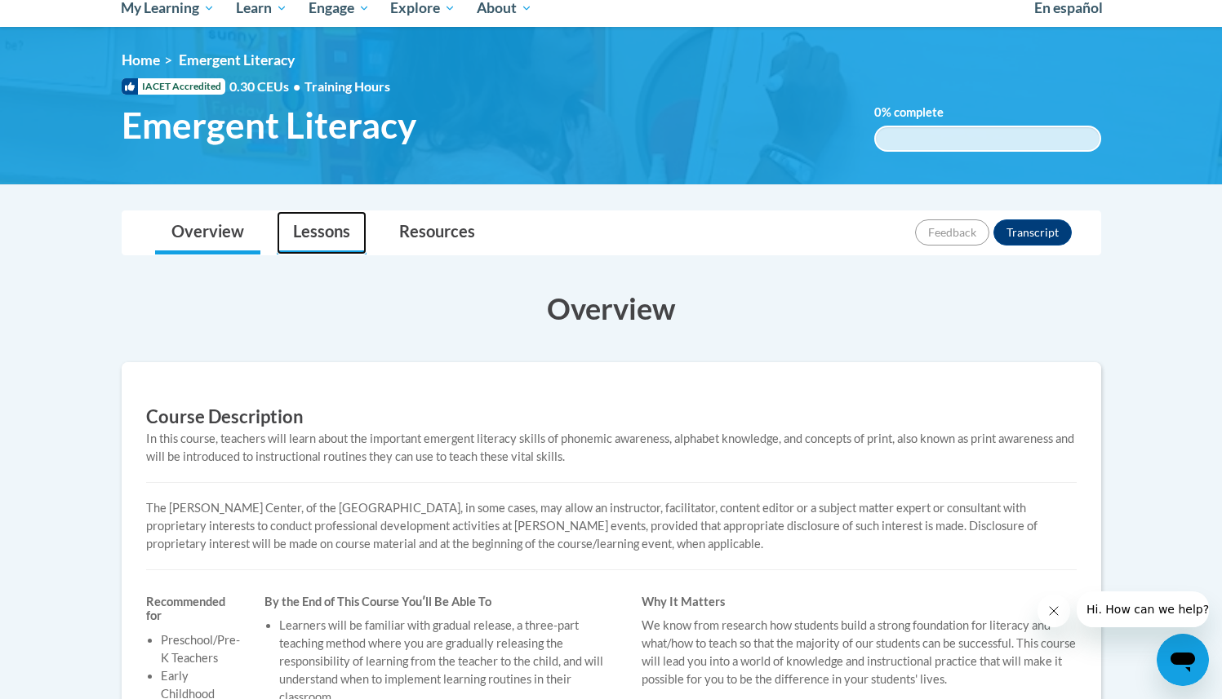
click at [301, 221] on link "Lessons" at bounding box center [322, 232] width 90 height 43
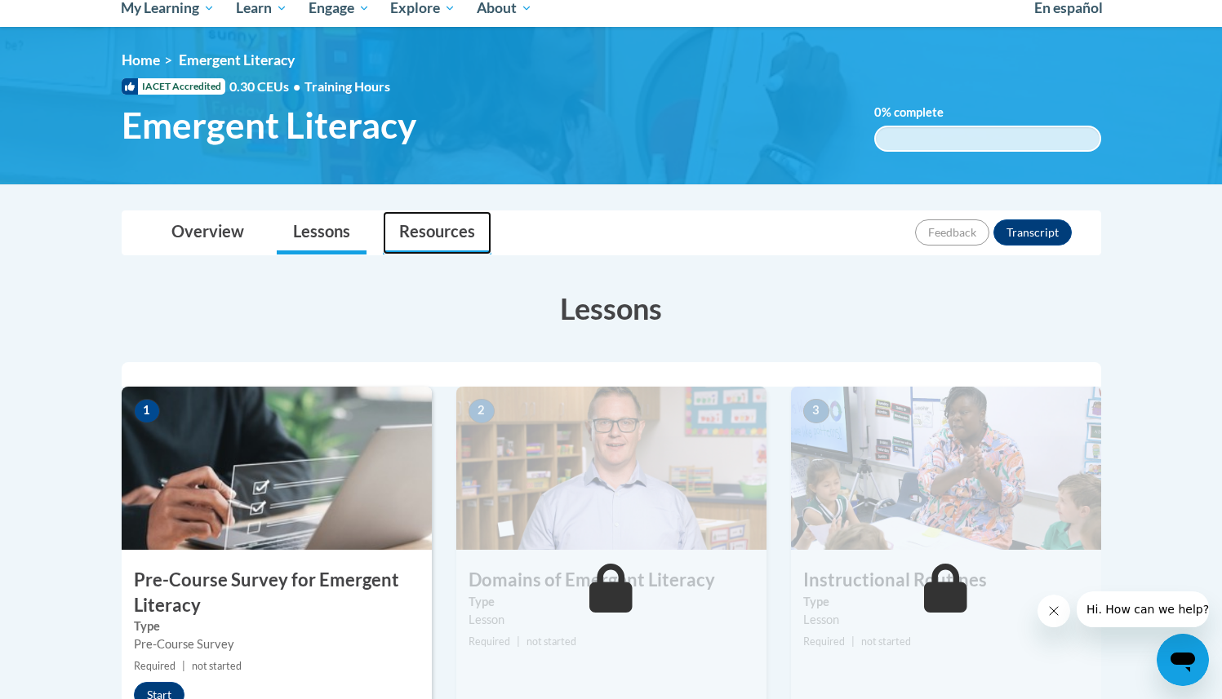
click at [410, 240] on link "Resources" at bounding box center [437, 232] width 109 height 43
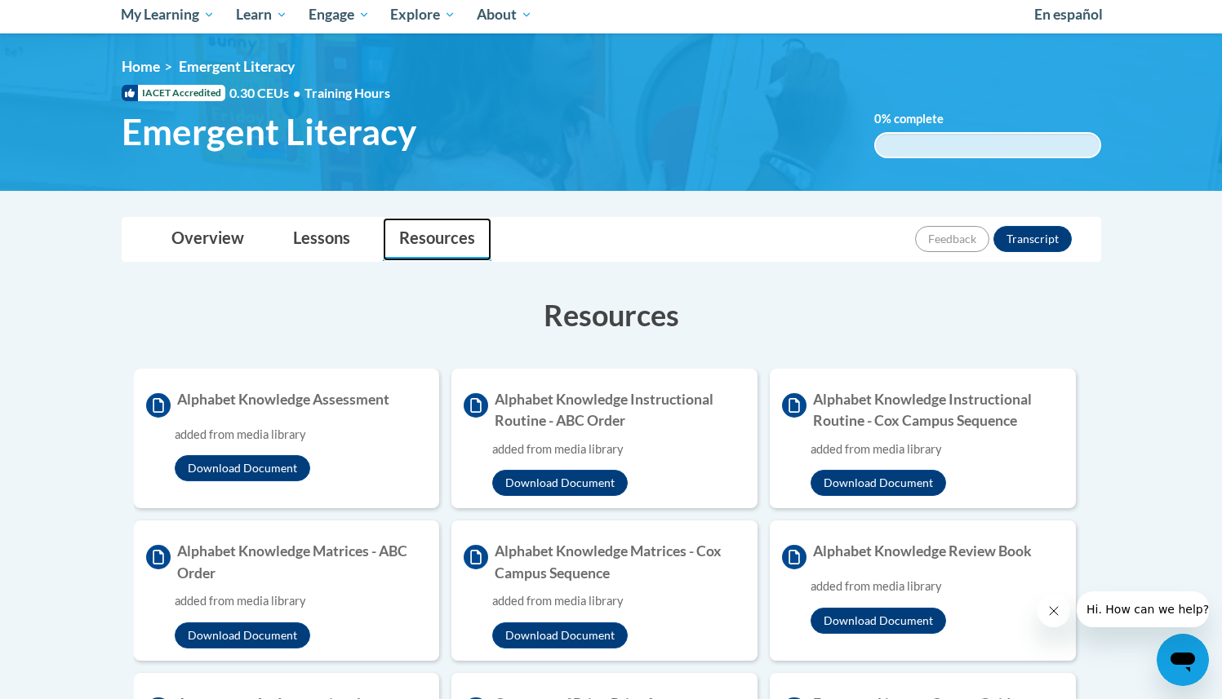
scroll to position [0, 0]
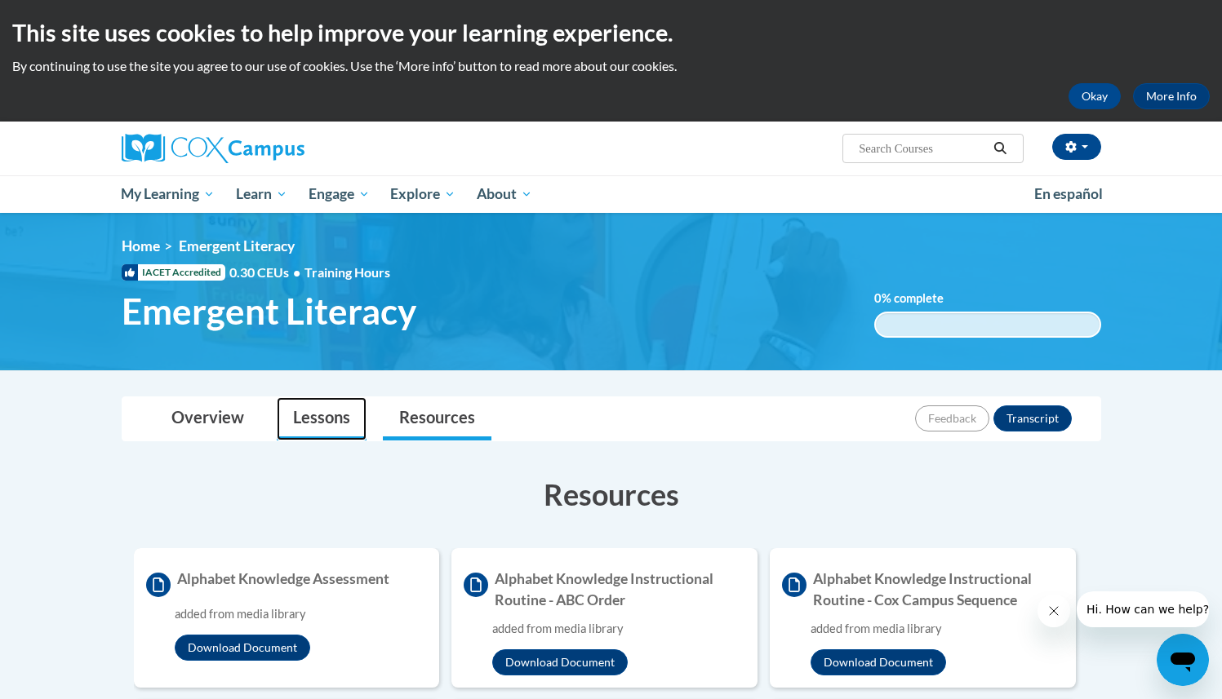
click at [313, 417] on link "Lessons" at bounding box center [322, 418] width 90 height 43
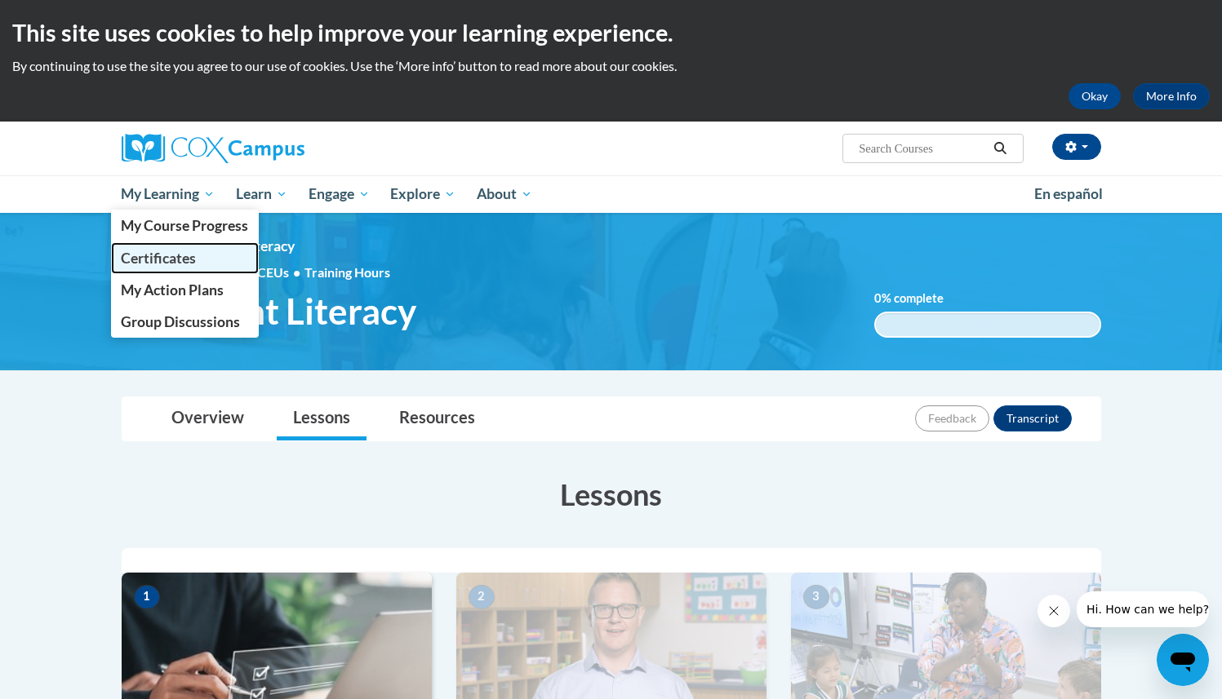
click at [134, 262] on span "Certificates" at bounding box center [158, 258] width 75 height 17
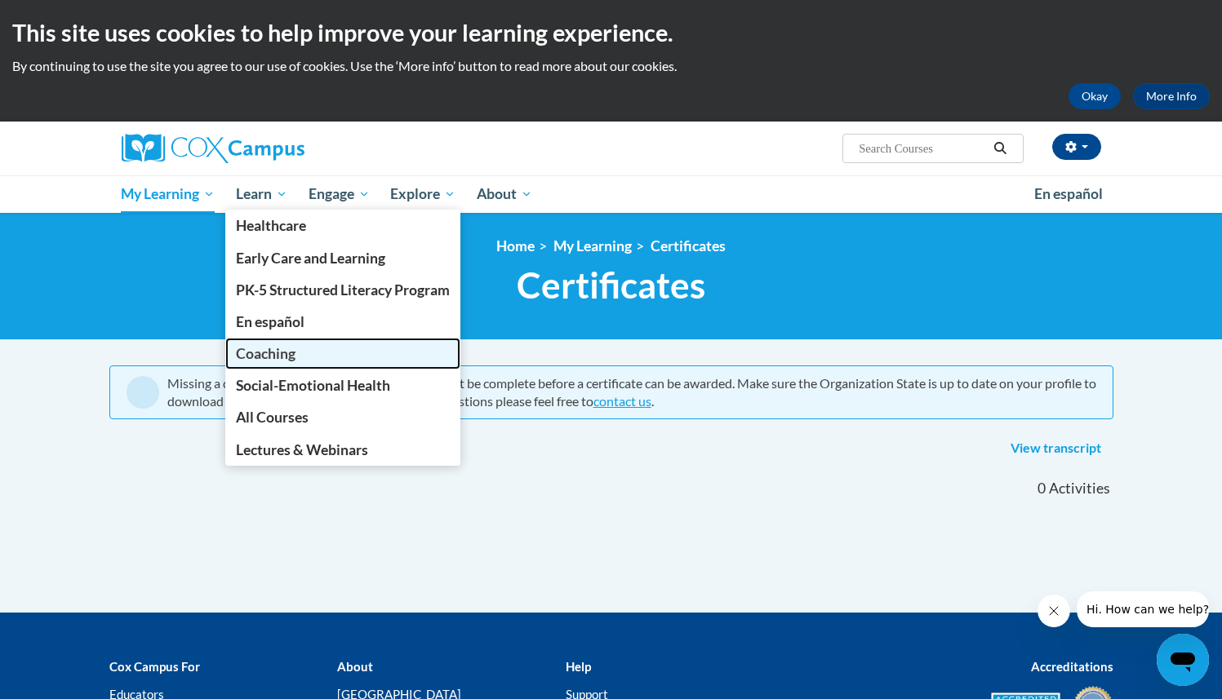
click at [300, 356] on link "Coaching" at bounding box center [342, 354] width 235 height 32
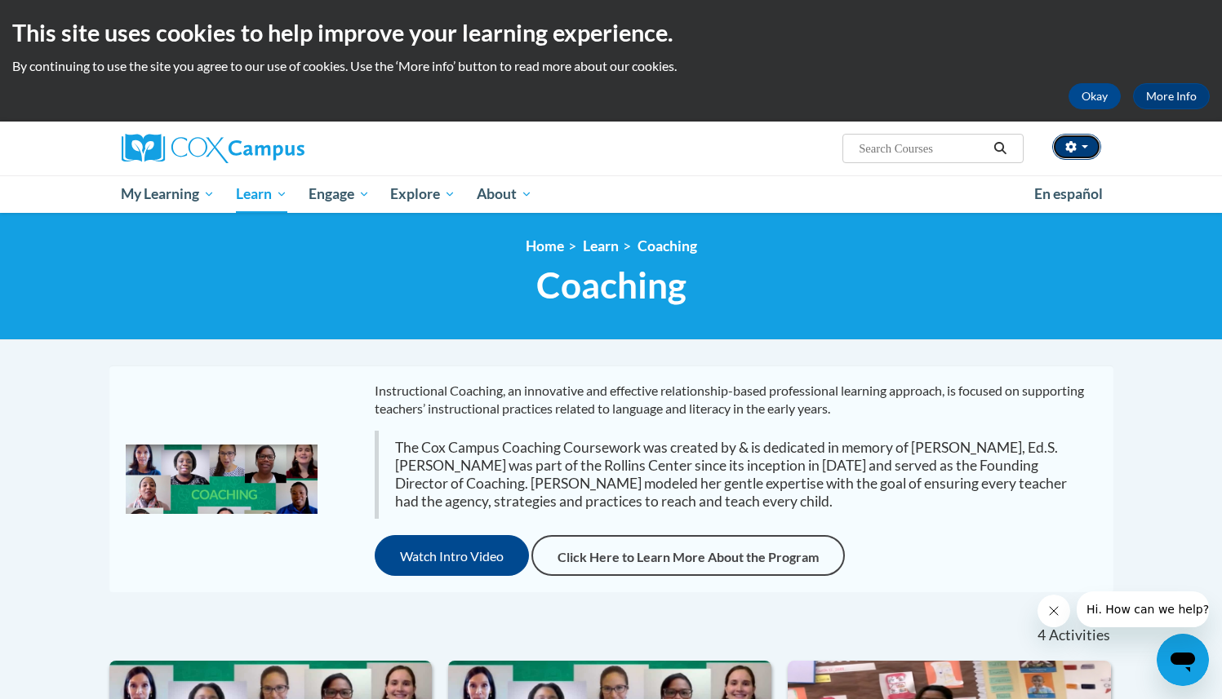
click at [1075, 149] on icon "button" at bounding box center [1070, 146] width 11 height 11
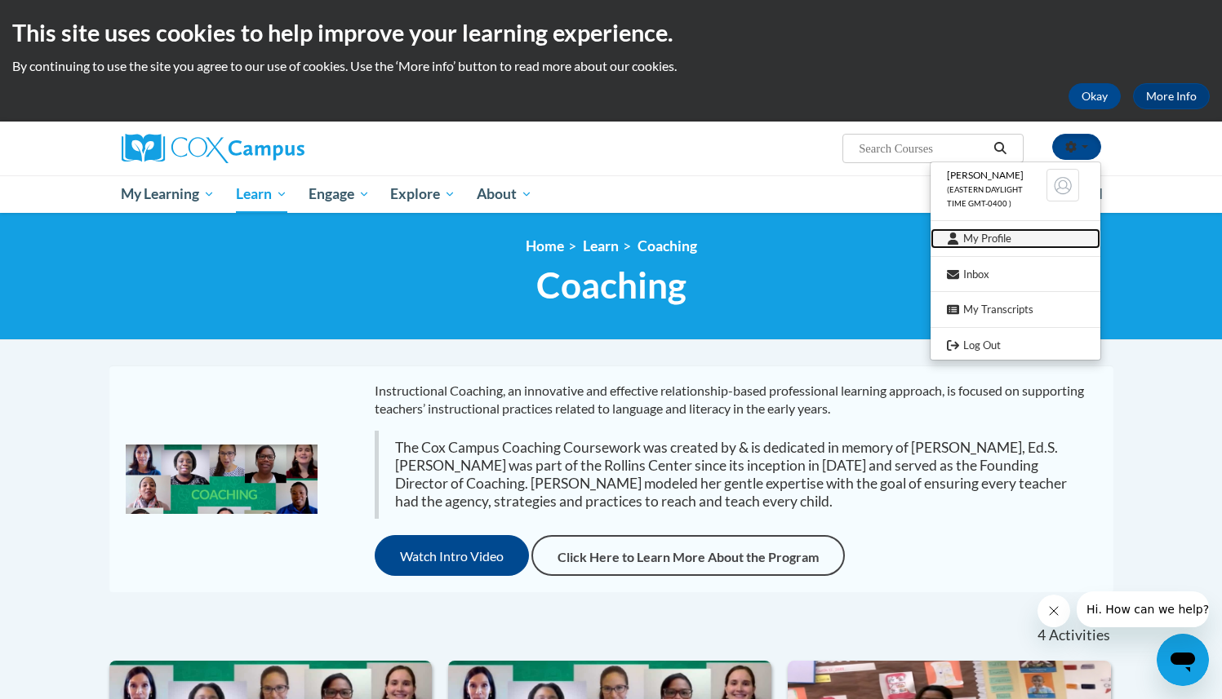
click at [987, 238] on link "My Profile" at bounding box center [1015, 239] width 170 height 20
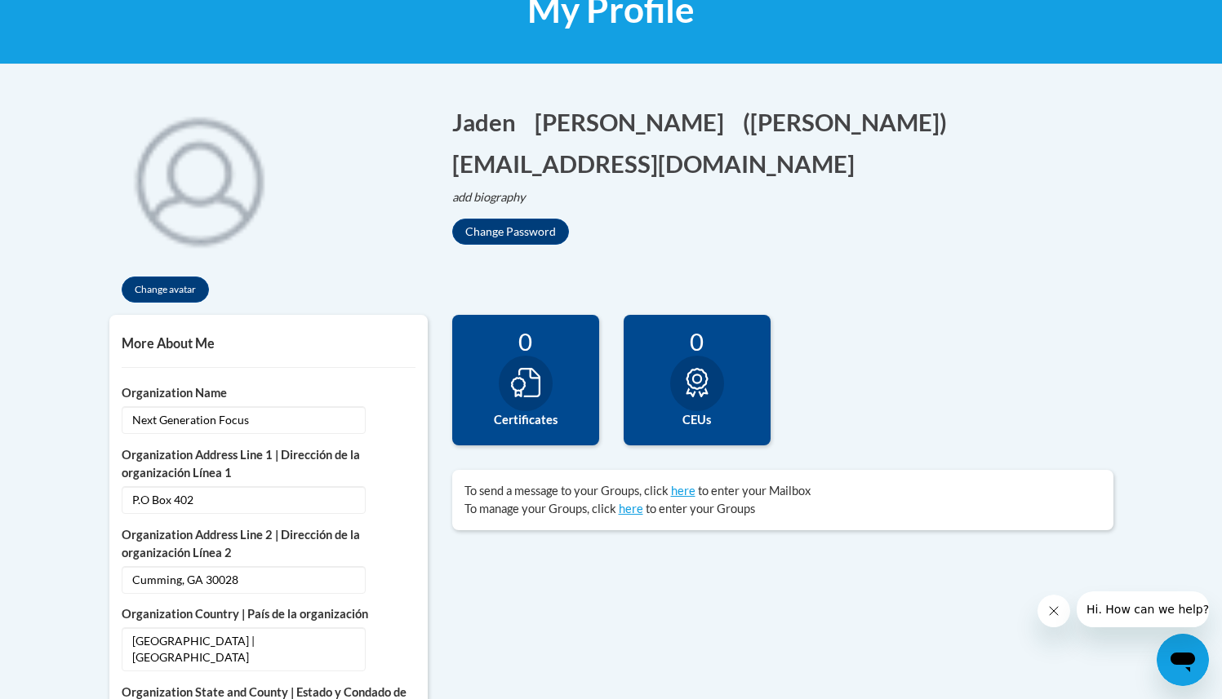
scroll to position [287, 0]
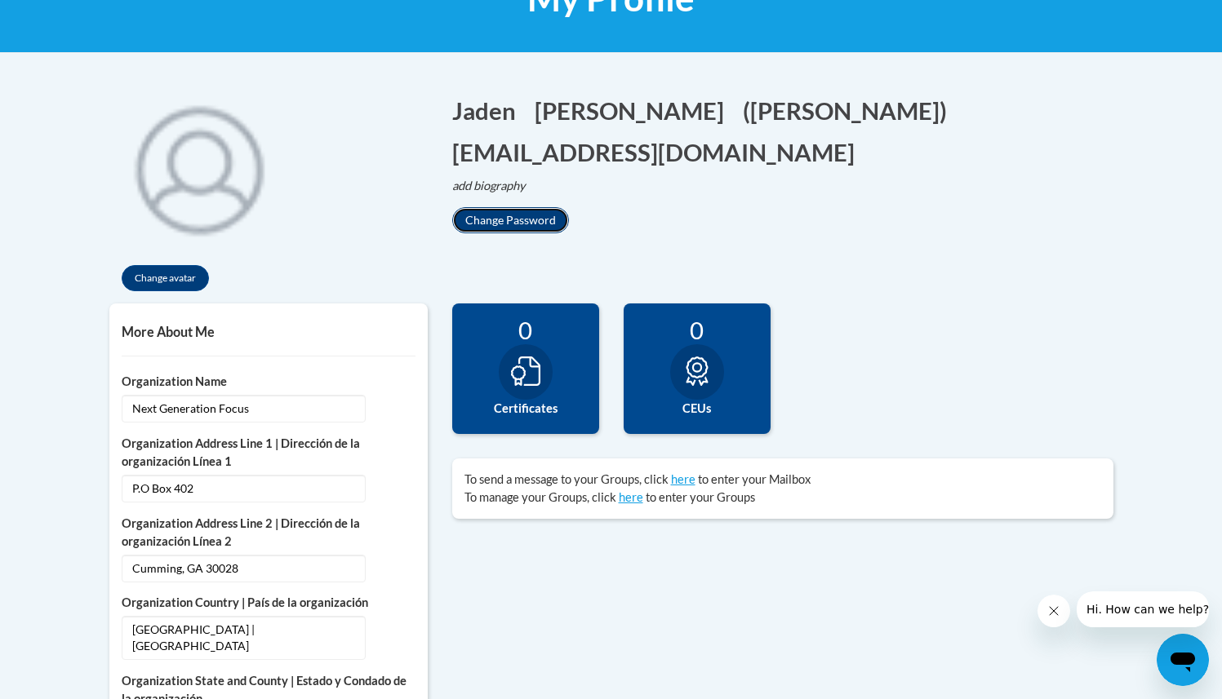
click at [504, 223] on button "Change Password" at bounding box center [510, 220] width 117 height 26
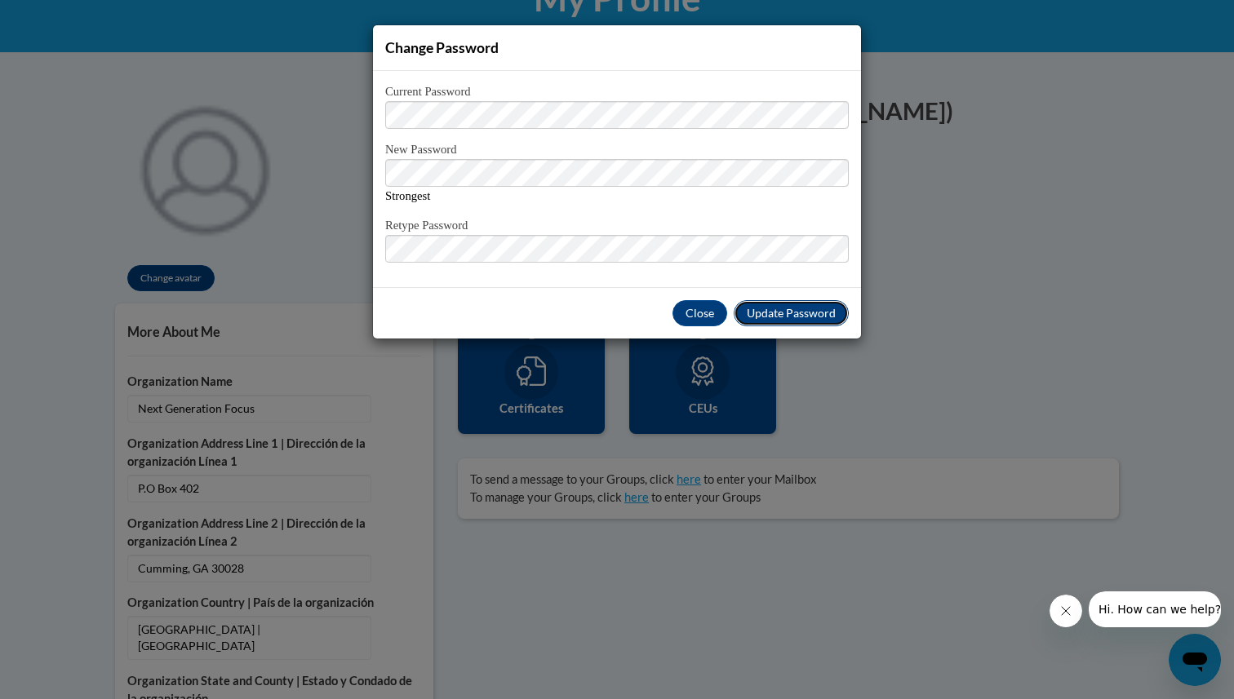
click at [778, 324] on button "Update Password" at bounding box center [791, 313] width 115 height 26
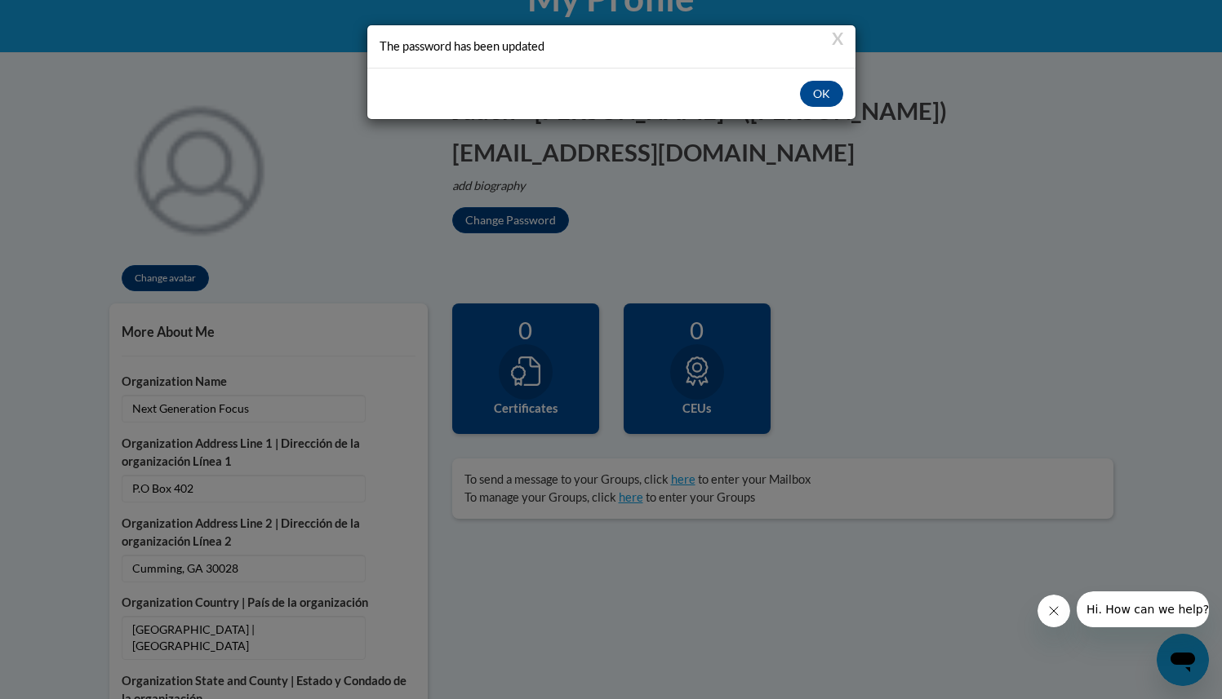
click at [915, 241] on div "X The password has been updated OK" at bounding box center [611, 349] width 1222 height 699
click at [837, 44] on button "X" at bounding box center [837, 37] width 11 height 17
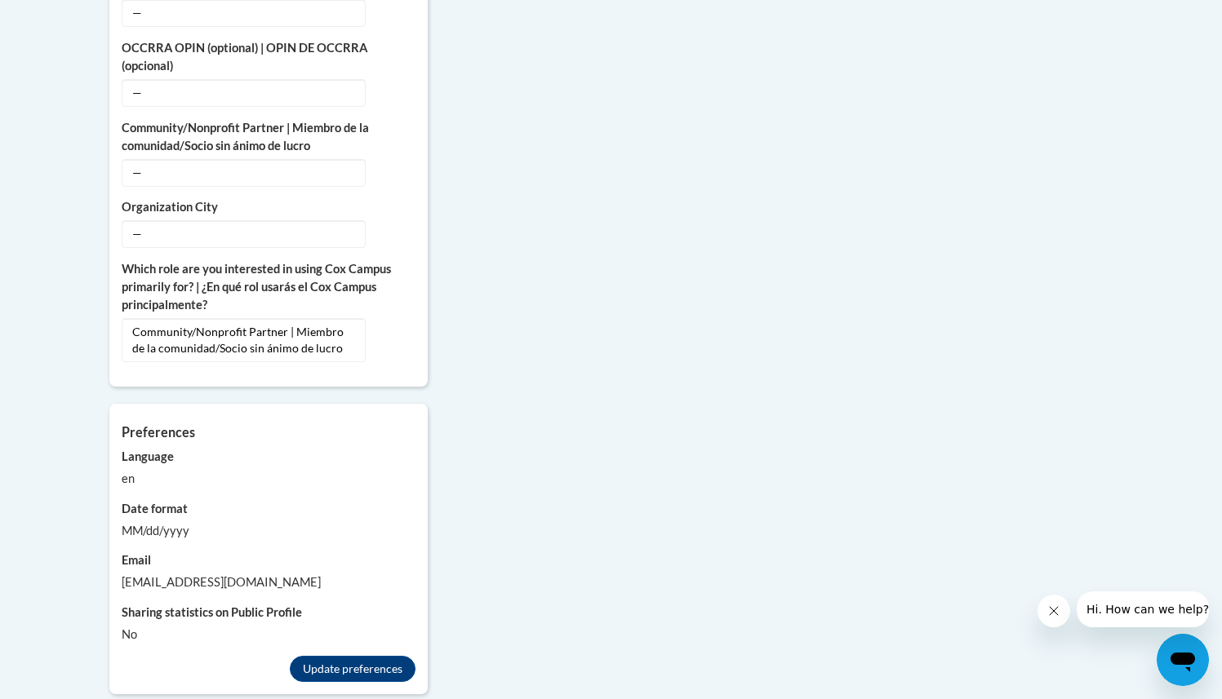
scroll to position [1521, 0]
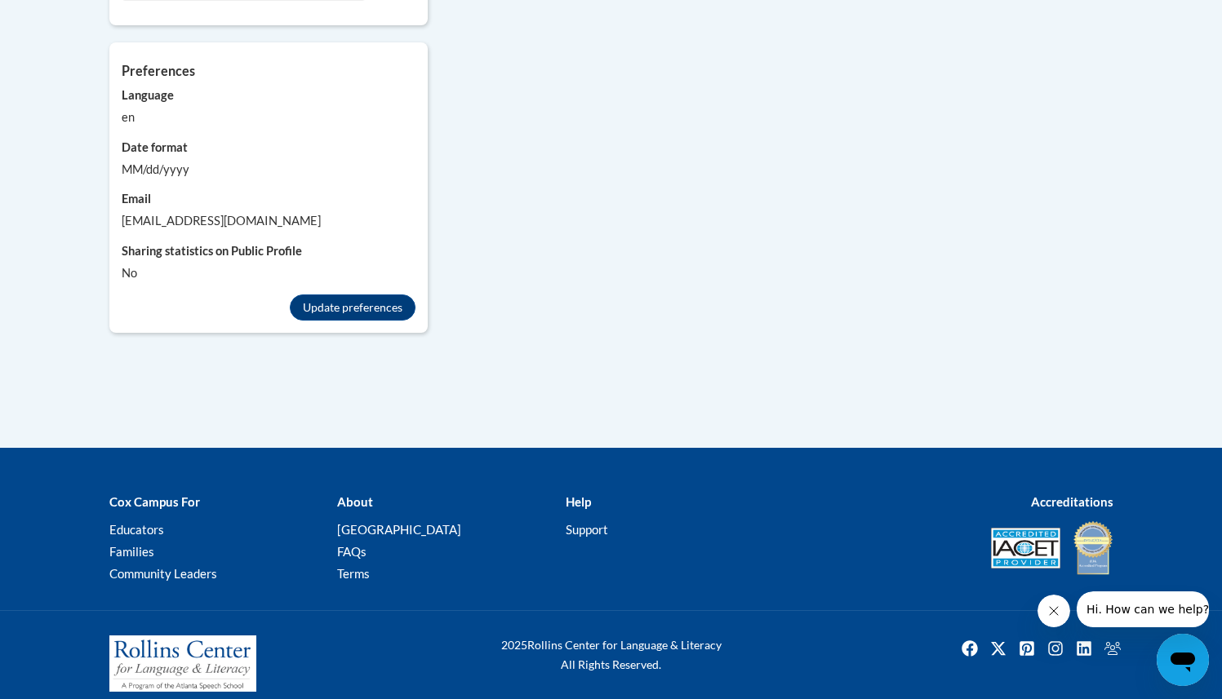
click at [1050, 611] on icon "Close message from company" at bounding box center [1053, 611] width 13 height 13
click at [1083, 636] on img "Linkedin" at bounding box center [1084, 649] width 26 height 26
click at [1052, 638] on img "Instagram" at bounding box center [1055, 649] width 26 height 26
